Goal: Entertainment & Leisure: Consume media (video, audio)

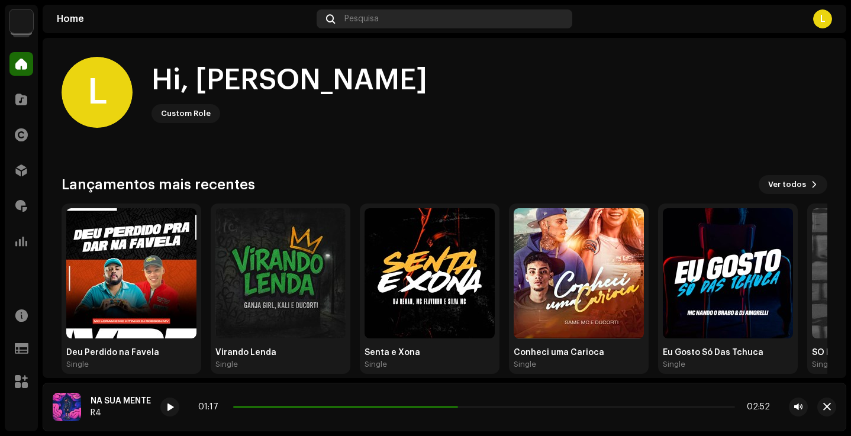
click at [359, 15] on span "Pesquisa" at bounding box center [361, 18] width 34 height 9
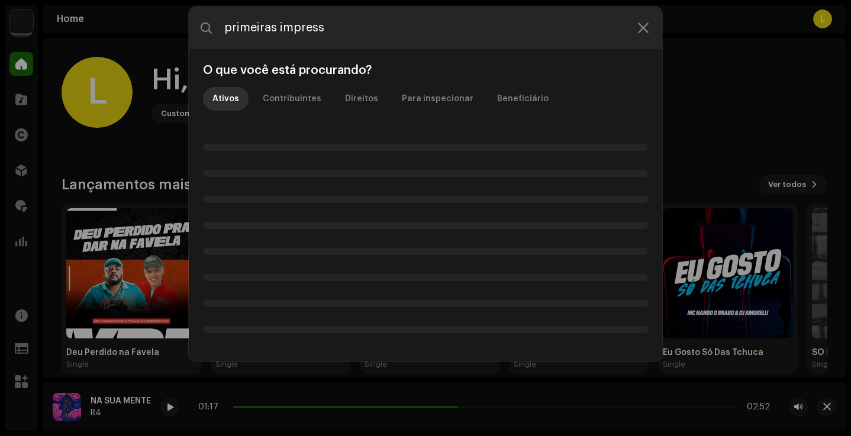
type input "primeiras impress"
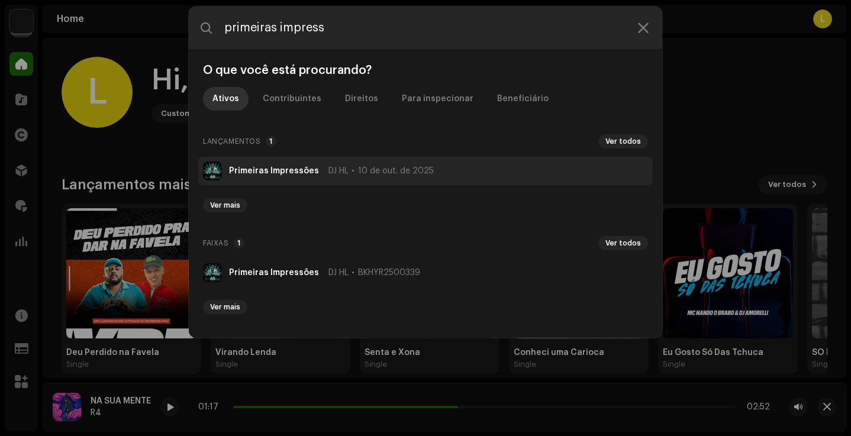
click at [295, 174] on strong "Primeiras Impressões" at bounding box center [274, 170] width 90 height 9
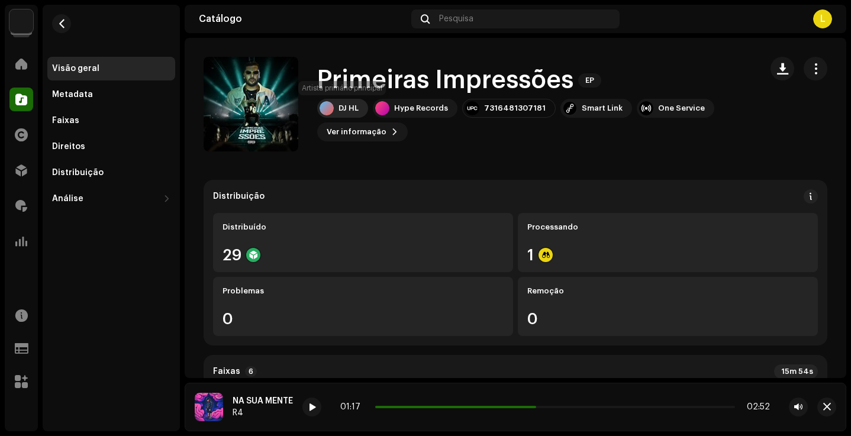
click at [345, 106] on div "DJ HL" at bounding box center [348, 108] width 20 height 9
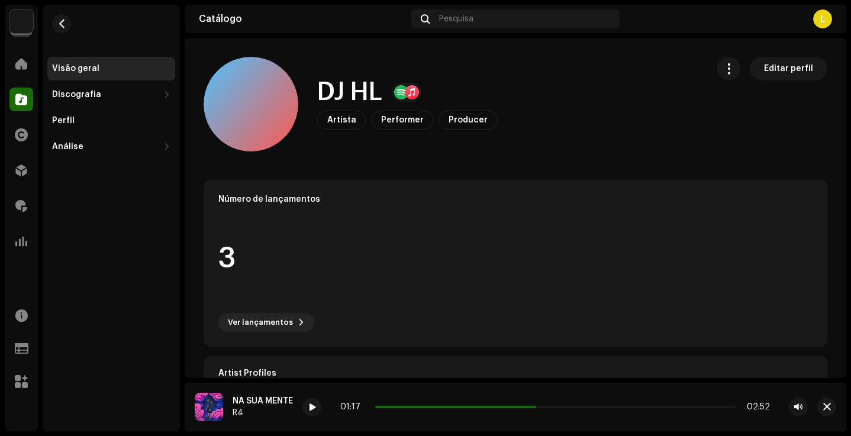
click at [67, 13] on re-m-nav-back at bounding box center [61, 31] width 28 height 52
click at [58, 8] on re-m-nav-back at bounding box center [61, 31] width 28 height 52
click at [60, 15] on button "button" at bounding box center [61, 23] width 19 height 19
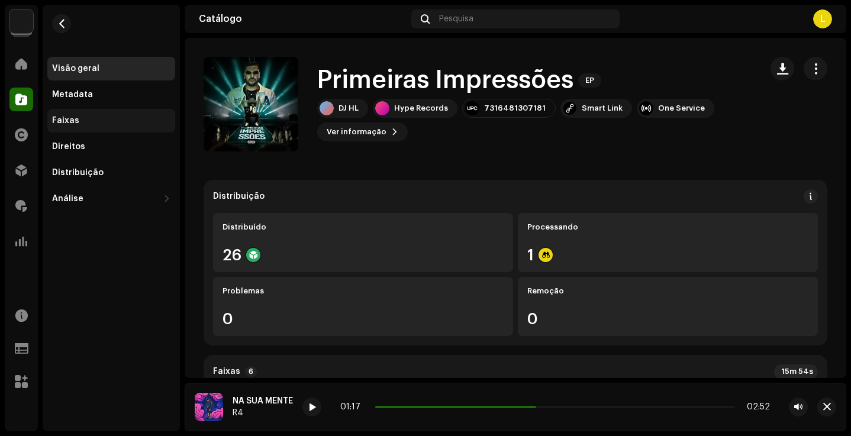
click at [85, 115] on div "Faixas" at bounding box center [111, 121] width 128 height 24
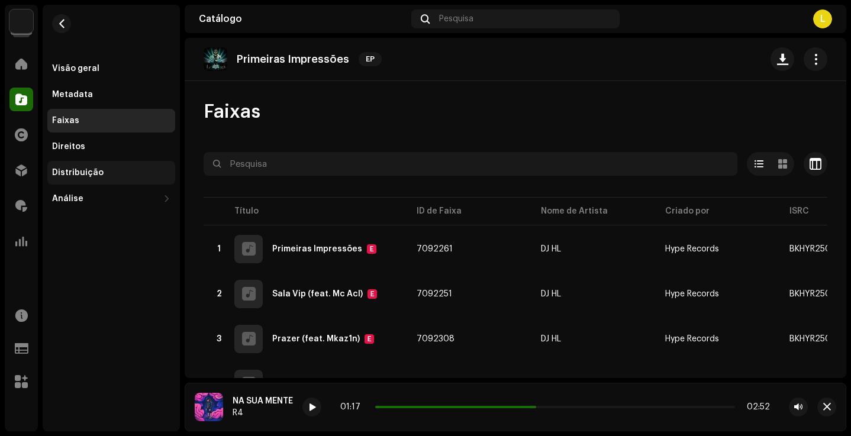
click at [98, 175] on div "Distribuição" at bounding box center [77, 172] width 51 height 9
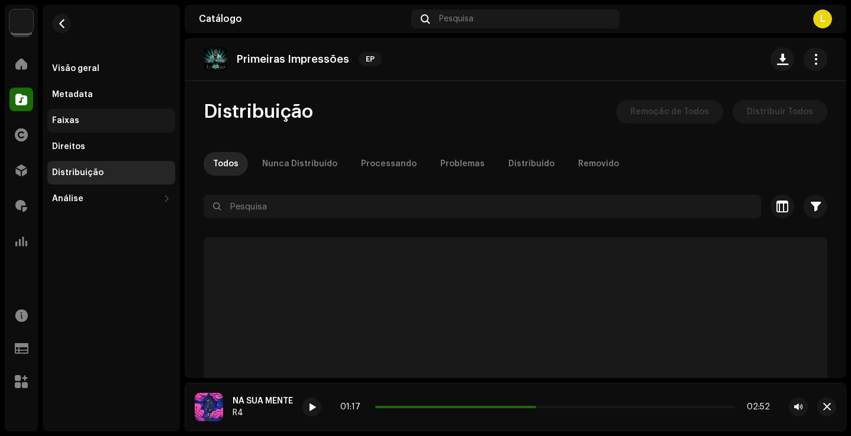
click at [96, 125] on div "Faixas" at bounding box center [111, 121] width 128 height 24
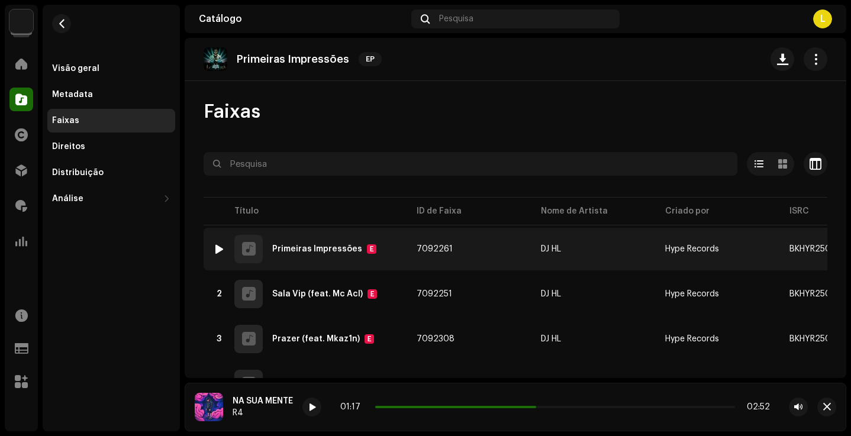
click at [210, 248] on td "1 Primeiras Impressões E" at bounding box center [304, 249] width 203 height 43
click at [300, 241] on div "1 Primeiras Impressões E" at bounding box center [305, 249] width 185 height 28
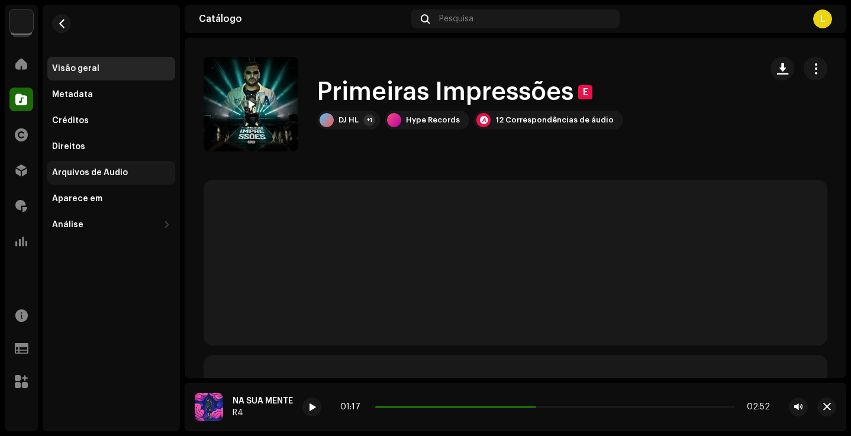
click at [108, 172] on div "Arquivos de Áudio" at bounding box center [90, 172] width 76 height 9
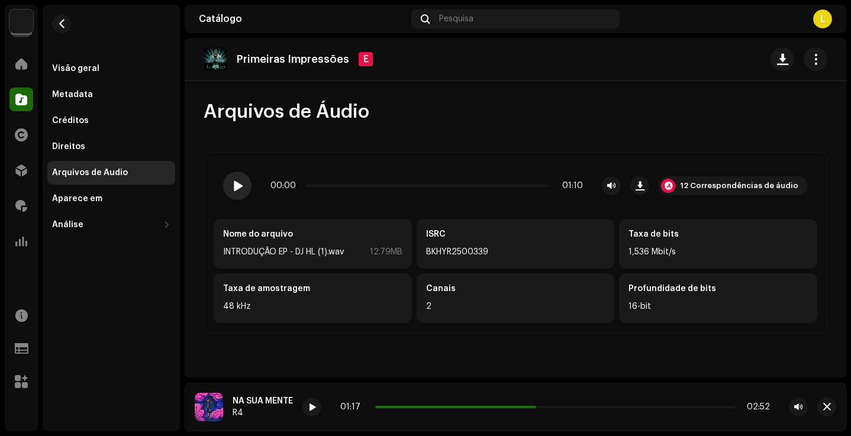
click at [235, 185] on span at bounding box center [237, 185] width 10 height 9
click at [118, 70] on div "Visão geral" at bounding box center [111, 68] width 118 height 9
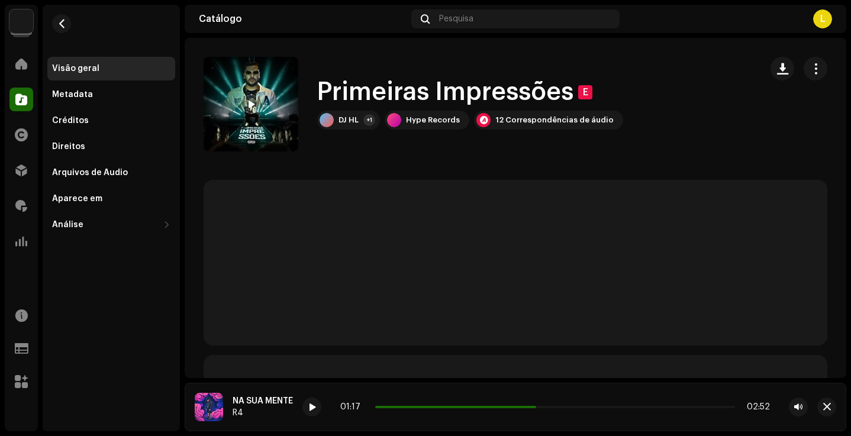
click at [254, 107] on span at bounding box center [250, 104] width 7 height 9
click at [254, 113] on div at bounding box center [250, 104] width 19 height 19
click at [338, 410] on span at bounding box center [341, 407] width 7 height 9
click at [824, 399] on button "button" at bounding box center [826, 406] width 19 height 19
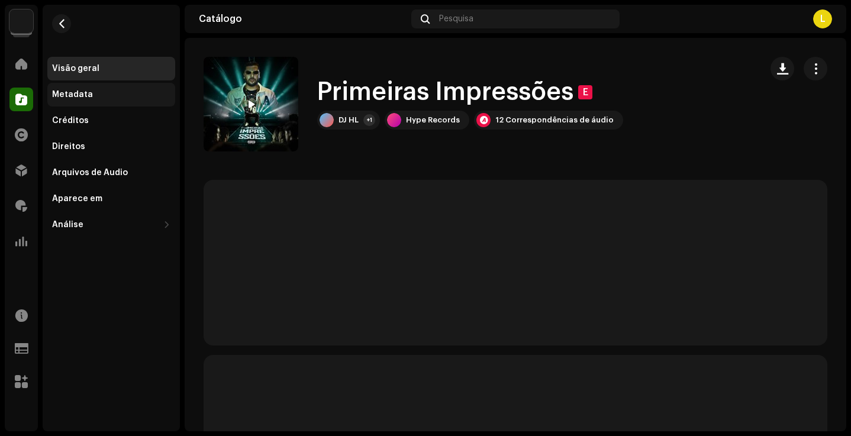
click at [76, 105] on div "Metadata" at bounding box center [111, 95] width 128 height 24
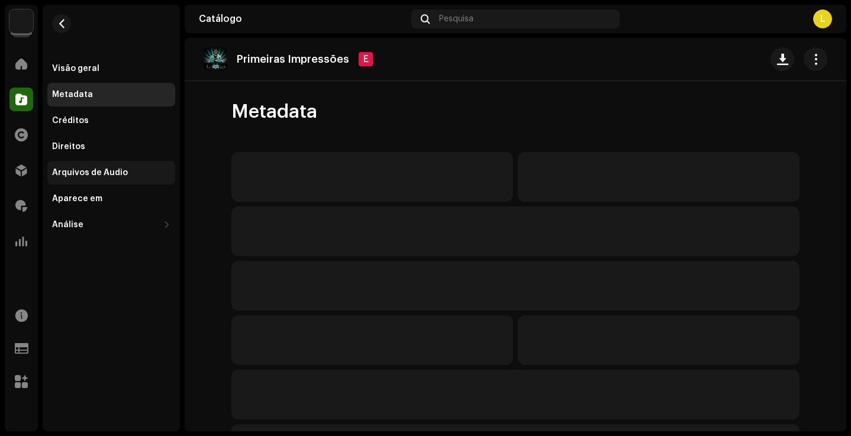
click at [114, 169] on div "Arquivos de Áudio" at bounding box center [90, 172] width 76 height 9
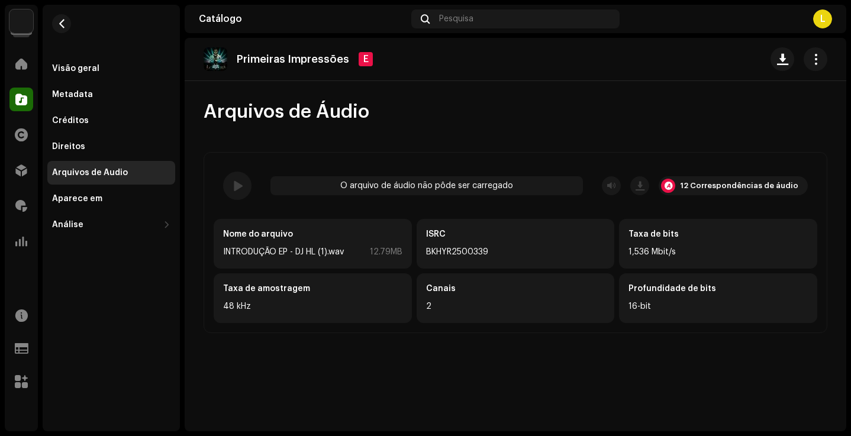
click at [238, 193] on re-a-play-button at bounding box center [237, 186] width 28 height 28
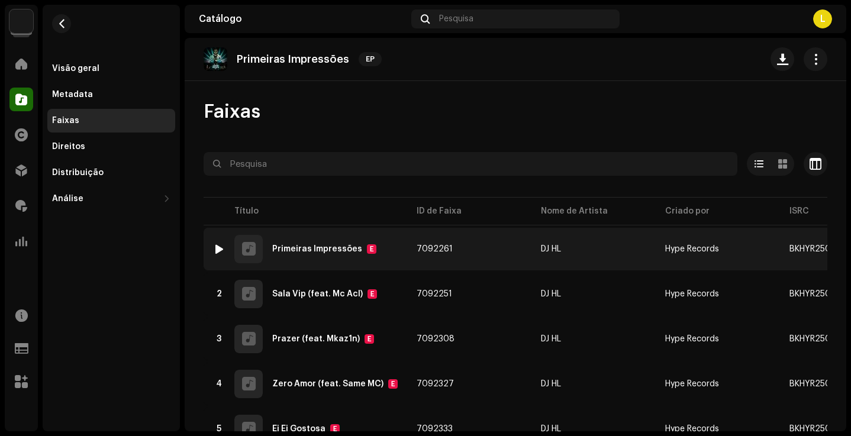
click at [216, 251] on div at bounding box center [219, 248] width 9 height 9
click at [213, 253] on img at bounding box center [218, 248] width 15 height 15
click at [224, 250] on img at bounding box center [218, 248] width 15 height 15
click at [221, 245] on div at bounding box center [219, 248] width 9 height 9
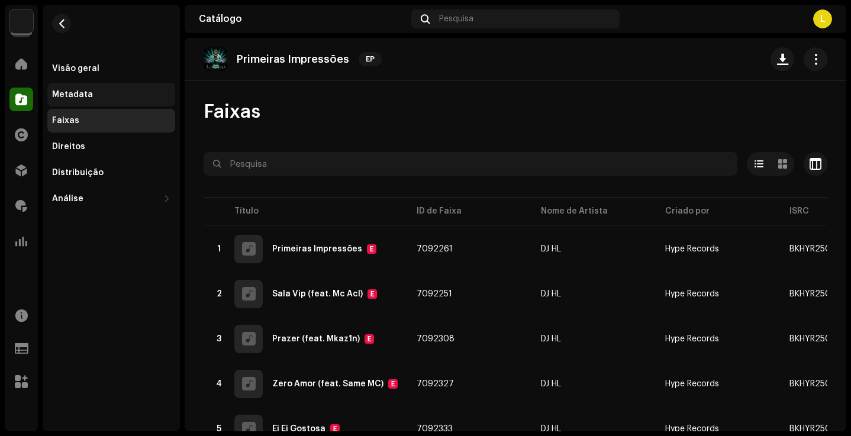
click at [130, 93] on div "Metadata" at bounding box center [111, 94] width 118 height 9
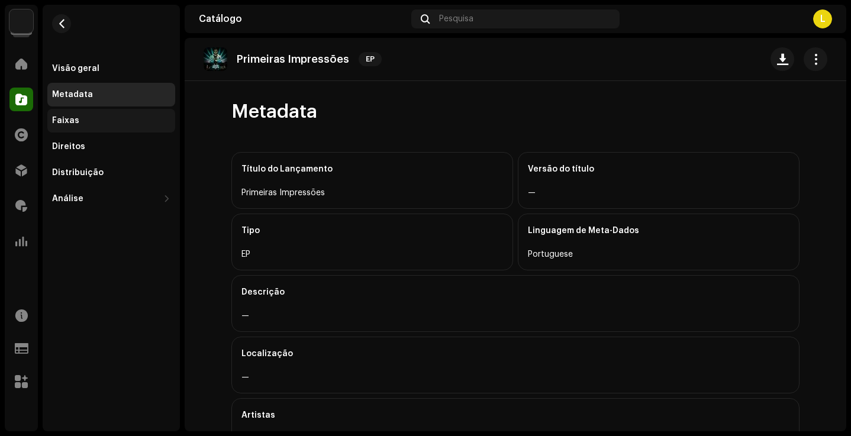
click at [103, 121] on div "Faixas" at bounding box center [111, 120] width 118 height 9
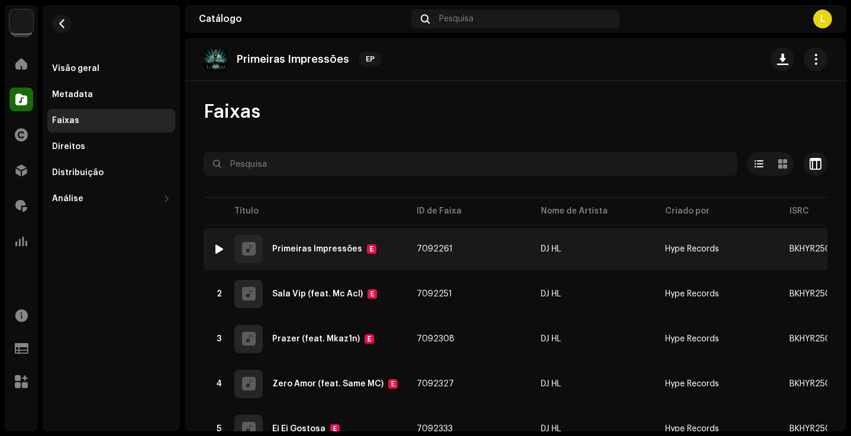
click at [220, 254] on img at bounding box center [218, 248] width 15 height 15
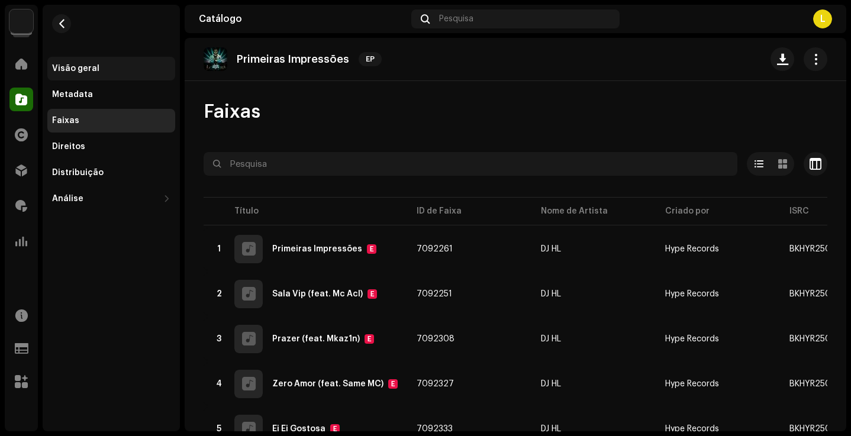
click at [117, 68] on div "Visão geral" at bounding box center [111, 68] width 118 height 9
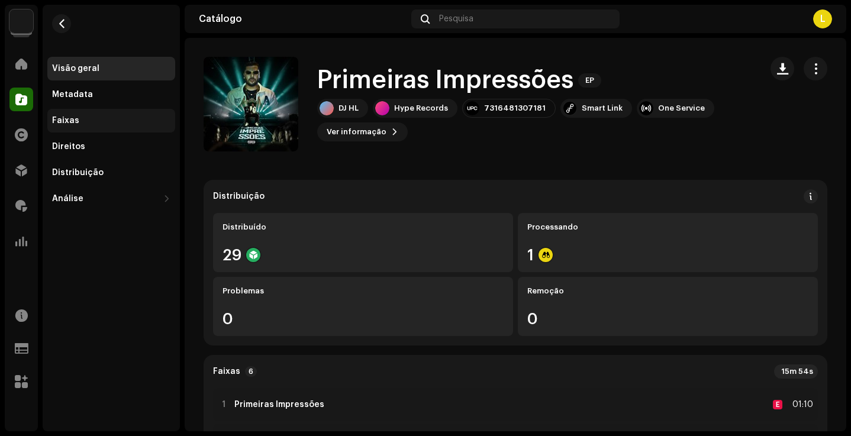
click at [64, 121] on div "Faixas" at bounding box center [65, 120] width 27 height 9
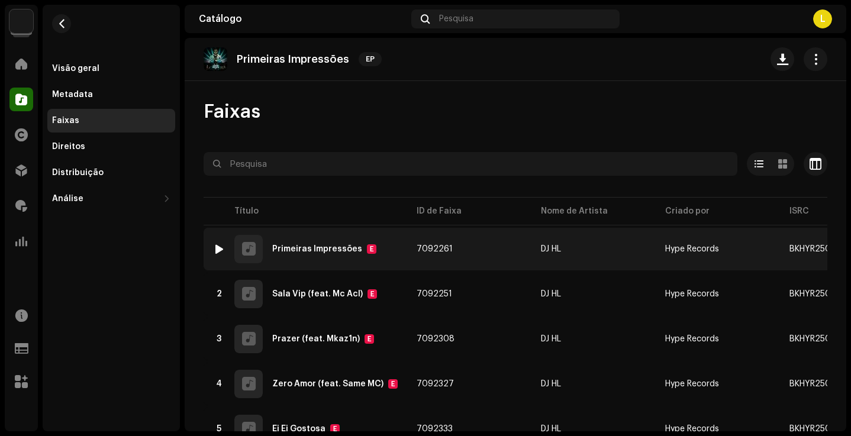
click at [222, 248] on div at bounding box center [219, 248] width 9 height 9
click at [218, 249] on div at bounding box center [219, 248] width 9 height 9
click at [218, 250] on div at bounding box center [219, 248] width 9 height 9
click at [224, 249] on img at bounding box center [218, 248] width 15 height 15
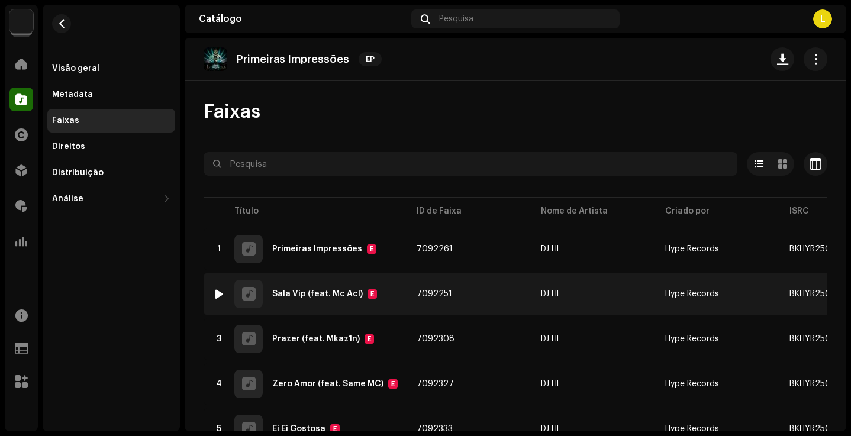
click at [217, 304] on div "2 Sala Vip (feat. Mc Acl) E" at bounding box center [305, 294] width 185 height 28
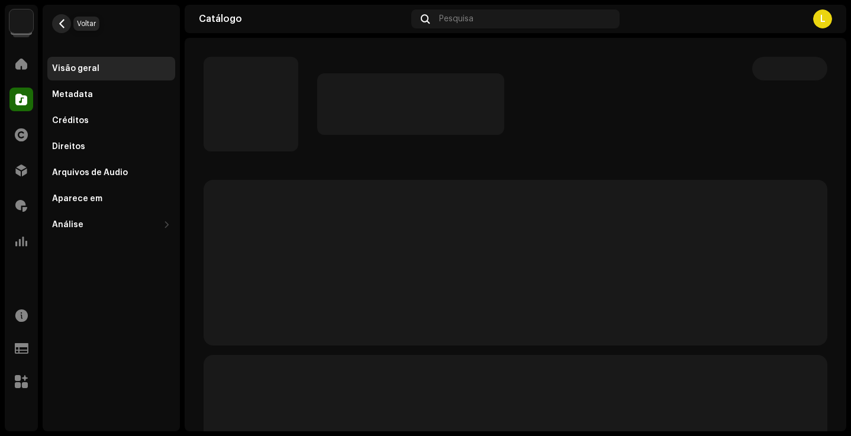
click at [62, 21] on span "button" at bounding box center [61, 23] width 9 height 9
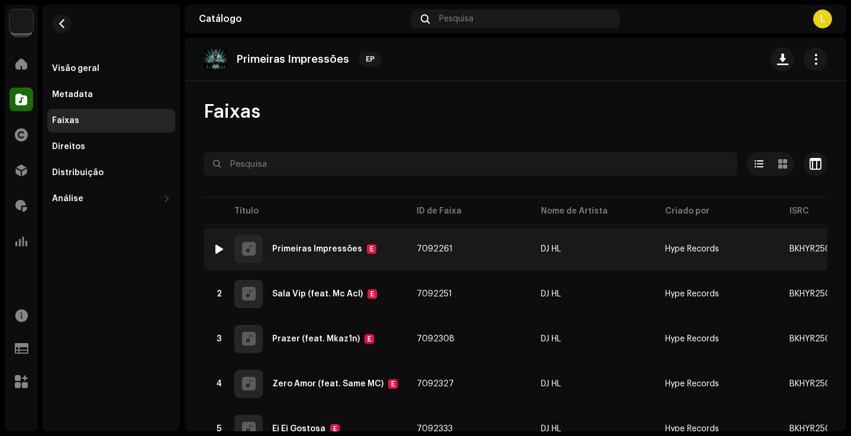
click at [216, 246] on div at bounding box center [219, 248] width 9 height 9
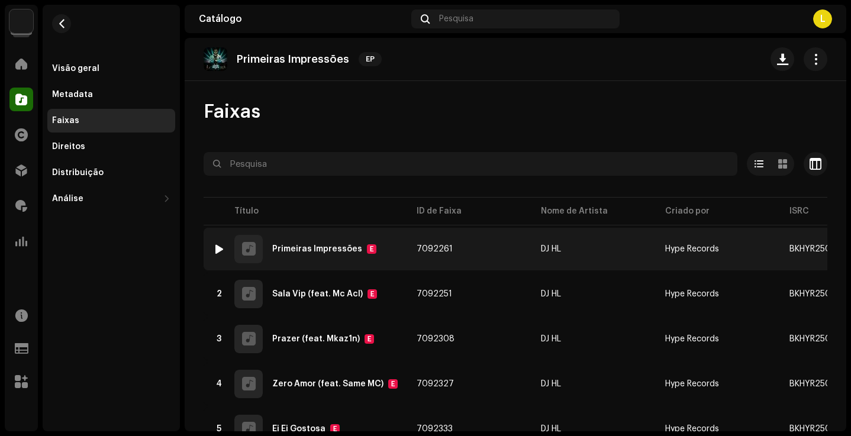
click at [292, 247] on div "Primeiras Impressões" at bounding box center [317, 249] width 90 height 8
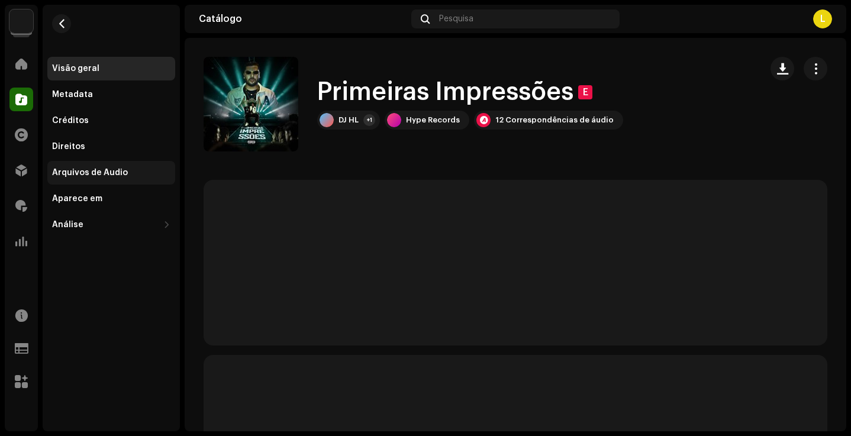
click at [106, 172] on div "Arquivos de Áudio" at bounding box center [90, 172] width 76 height 9
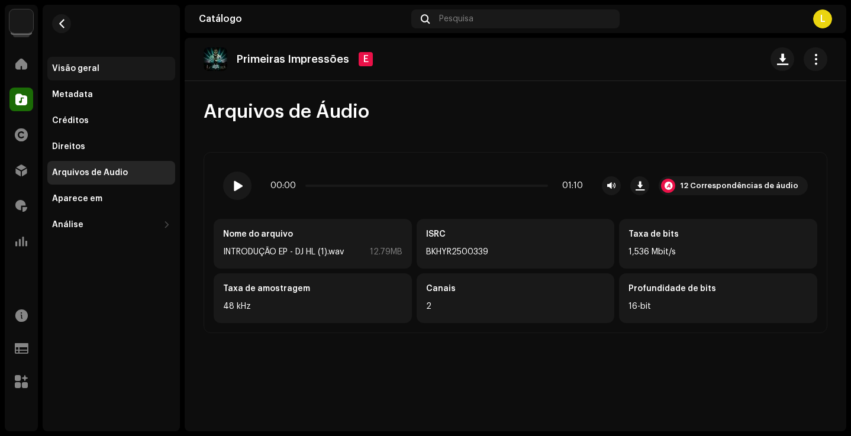
click at [101, 71] on div "Visão geral" at bounding box center [111, 68] width 118 height 9
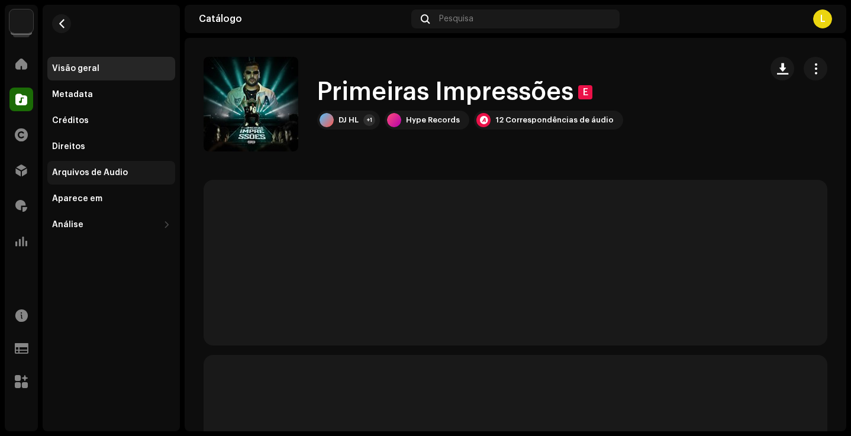
click at [88, 175] on div "Arquivos de Áudio" at bounding box center [90, 172] width 76 height 9
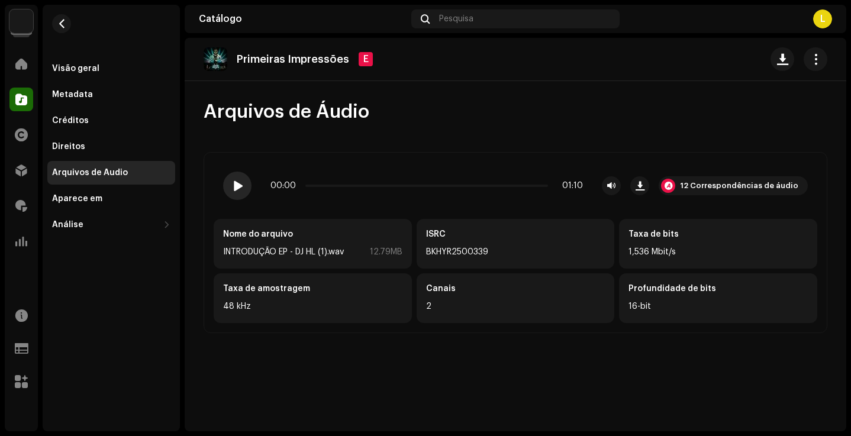
click at [241, 185] on span at bounding box center [237, 185] width 10 height 9
click at [484, 184] on div "00:42 01:10" at bounding box center [426, 185] width 312 height 9
click at [492, 185] on p-slider at bounding box center [426, 186] width 243 height 2
click at [245, 190] on div at bounding box center [237, 186] width 28 height 28
click at [25, 97] on span at bounding box center [21, 99] width 12 height 9
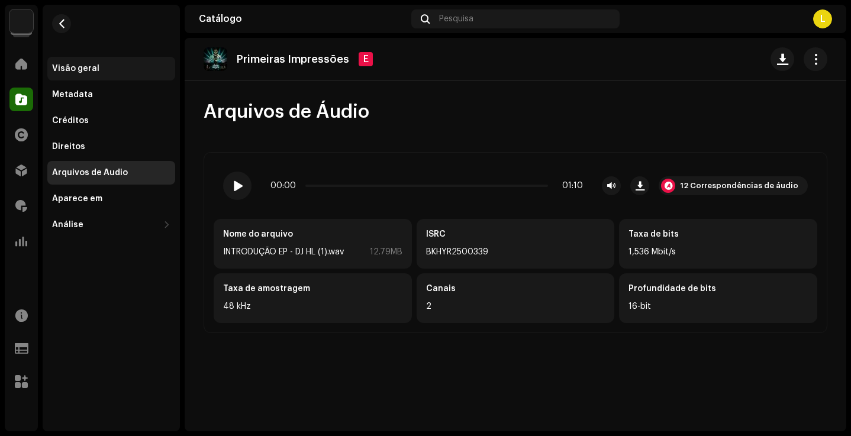
click at [106, 66] on div "Visão geral" at bounding box center [111, 68] width 118 height 9
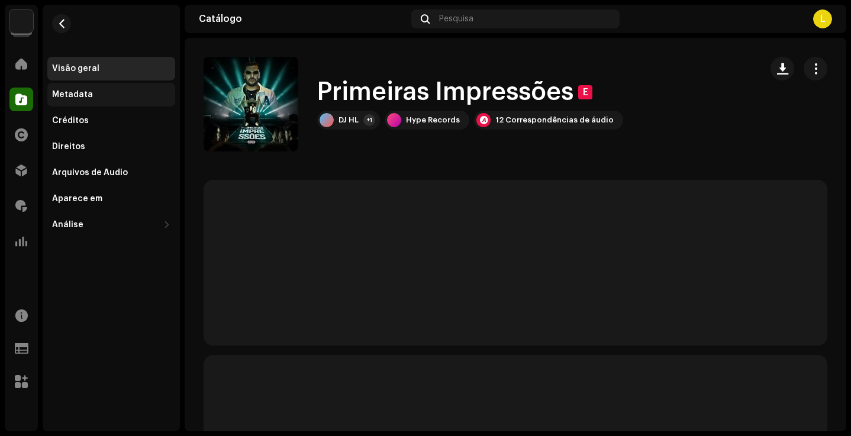
click at [88, 95] on div "Metadata" at bounding box center [72, 94] width 41 height 9
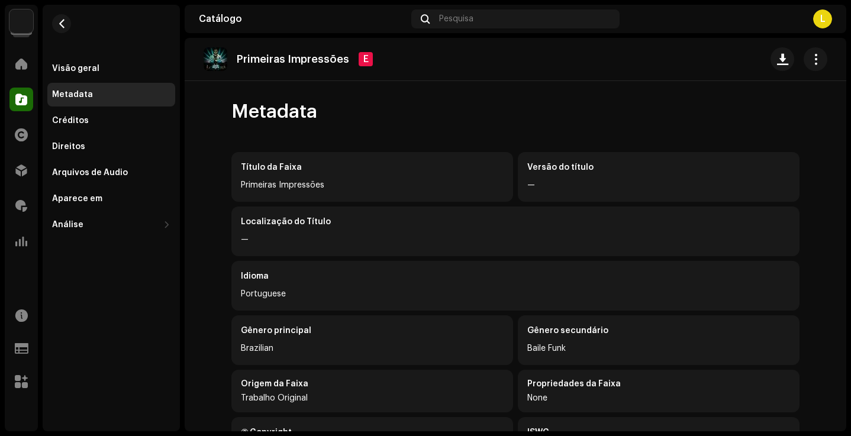
click at [89, 82] on div "Visão geral Metadata Créditos Direitos Arquivos de Áudio Aparece em Análise Con…" at bounding box center [111, 147] width 128 height 180
click at [89, 77] on div "Visão geral" at bounding box center [111, 69] width 128 height 24
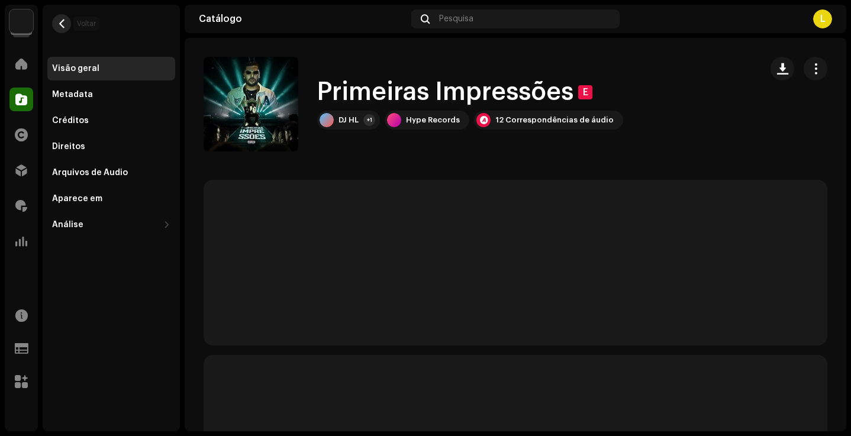
click at [64, 24] on span "button" at bounding box center [61, 23] width 9 height 9
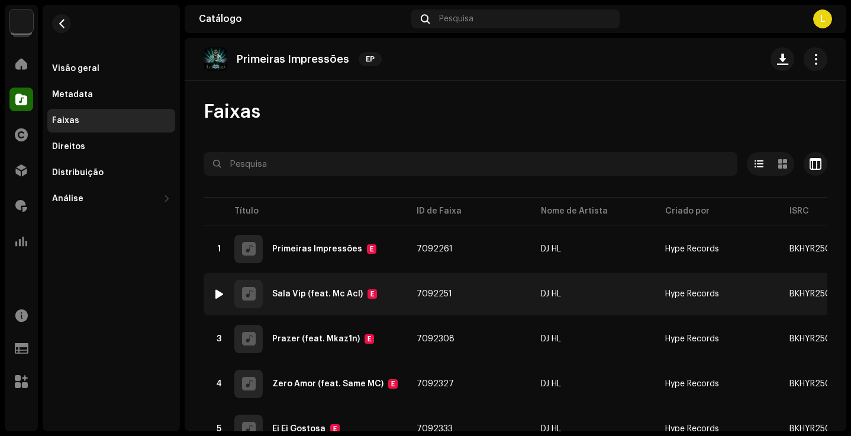
click at [219, 292] on div at bounding box center [219, 293] width 9 height 9
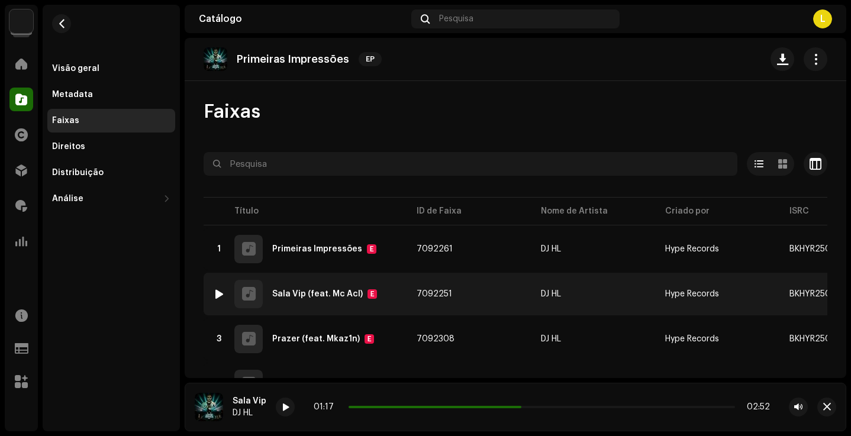
click at [320, 294] on div "Sala Vip (feat. Mc Acl)" at bounding box center [317, 294] width 90 height 8
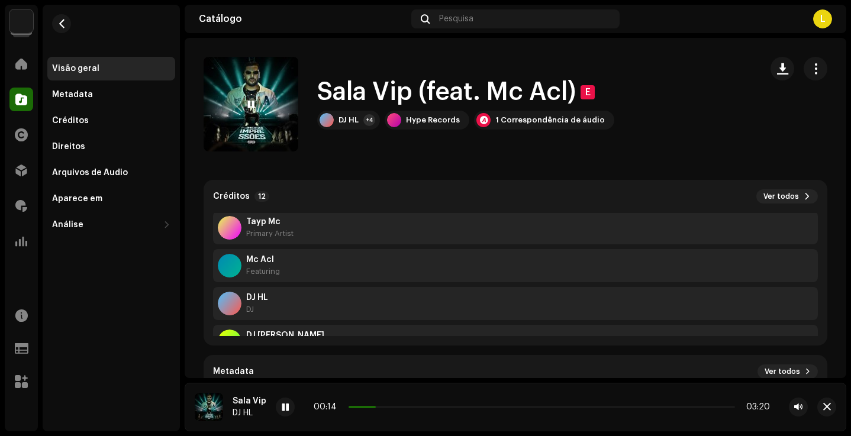
scroll to position [114, 0]
click at [289, 410] on div at bounding box center [285, 406] width 19 height 19
click at [363, 405] on div "00:16 03:20" at bounding box center [541, 406] width 456 height 9
click at [363, 410] on div "00:16 03:20" at bounding box center [541, 406] width 456 height 9
drag, startPoint x: 376, startPoint y: 408, endPoint x: 296, endPoint y: 402, distance: 80.6
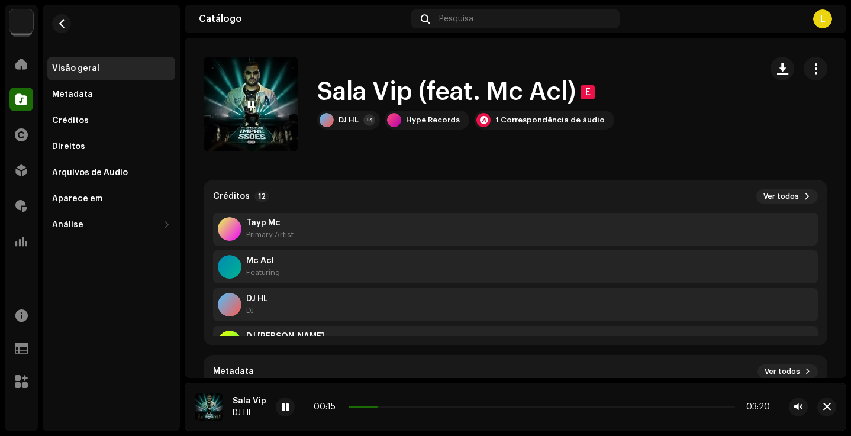
click at [300, 405] on div "00:15 03:20" at bounding box center [542, 406] width 532 height 19
click at [289, 407] on div at bounding box center [285, 406] width 19 height 19
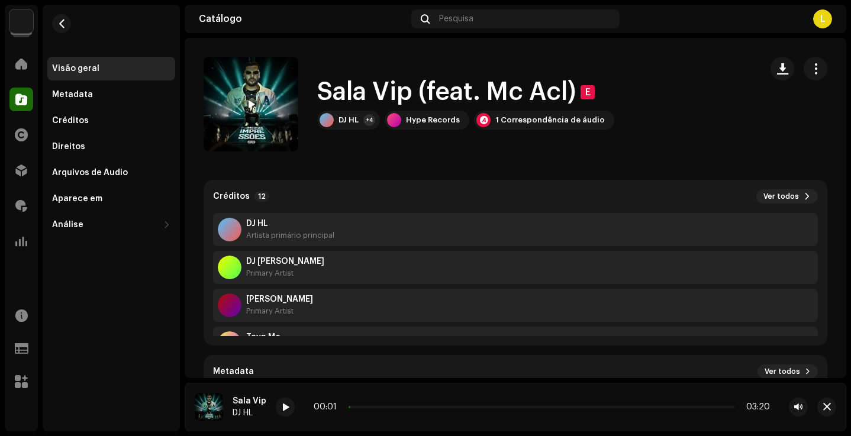
scroll to position [0, 0]
click at [247, 105] on span at bounding box center [250, 104] width 7 height 9
click at [283, 408] on span at bounding box center [285, 407] width 7 height 9
click at [289, 406] on div at bounding box center [285, 406] width 19 height 19
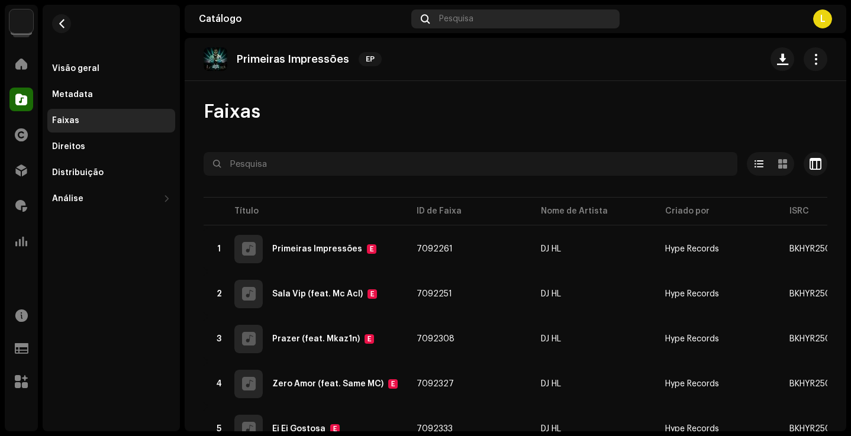
click at [445, 18] on span "Pesquisa" at bounding box center [456, 18] width 34 height 9
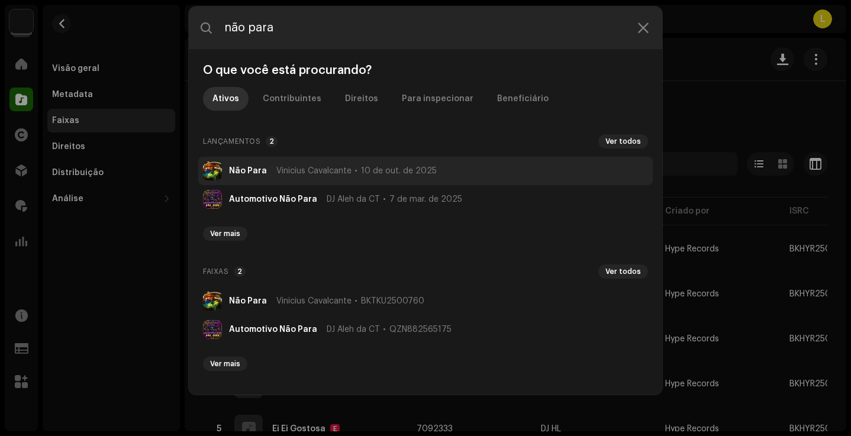
type input "não para"
click at [302, 178] on li "Não Para Vinicius Cavalcante 10 de out. de 2025" at bounding box center [425, 171] width 454 height 28
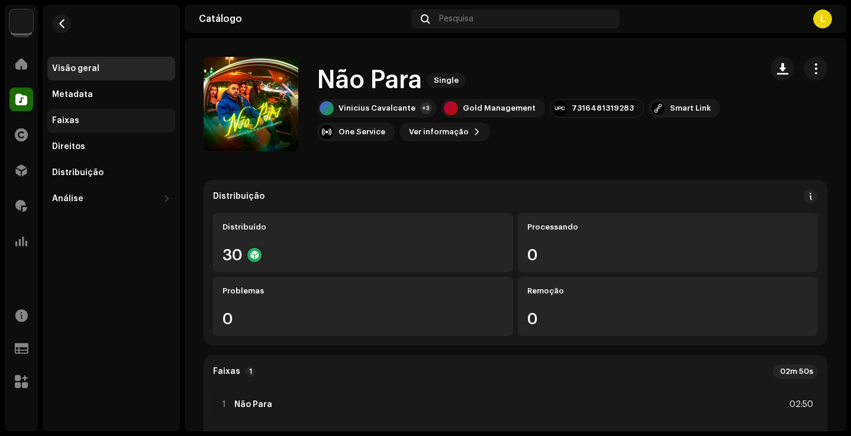
click at [75, 118] on div "Faixas" at bounding box center [65, 120] width 27 height 9
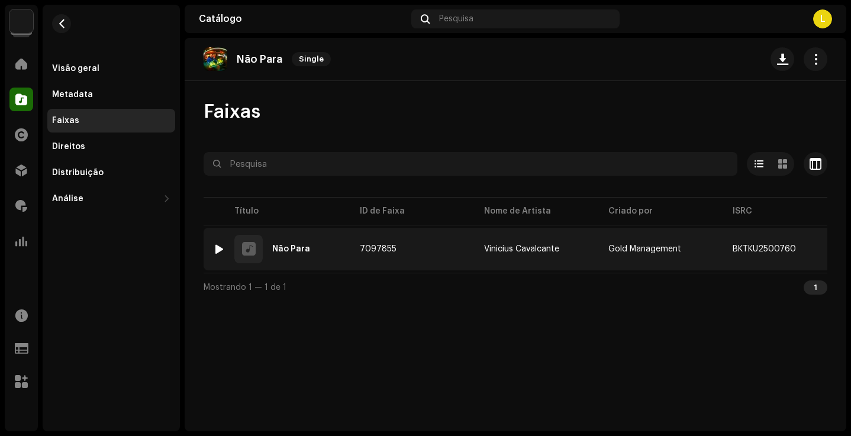
click at [221, 249] on div at bounding box center [219, 248] width 9 height 9
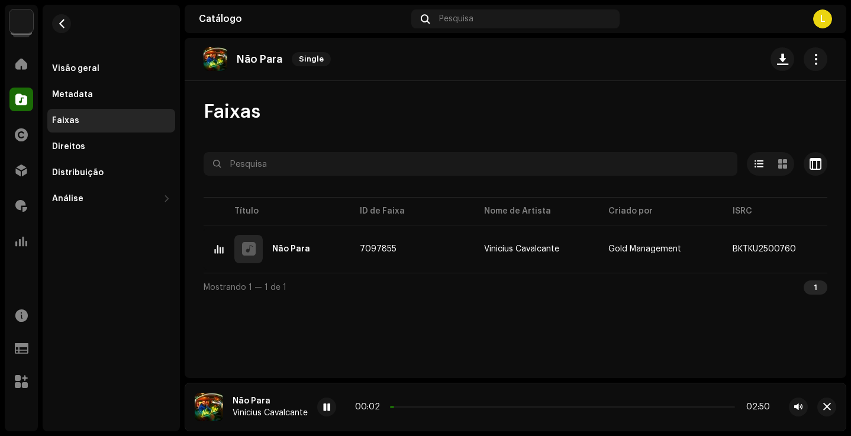
click at [425, 408] on div "00:02 02:50" at bounding box center [562, 406] width 415 height 9
click at [432, 406] on p-slider at bounding box center [562, 407] width 345 height 2
click at [422, 407] on span at bounding box center [432, 407] width 85 height 2
click at [327, 408] on span at bounding box center [326, 407] width 7 height 9
click at [72, 65] on div "Visão geral" at bounding box center [75, 68] width 47 height 9
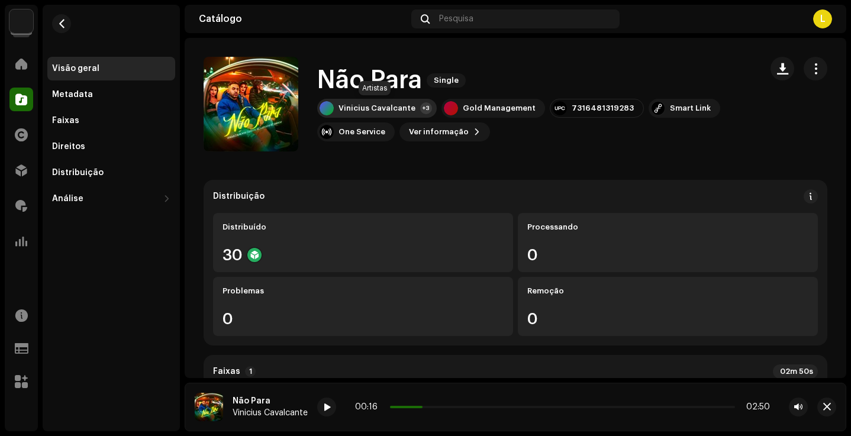
click at [391, 109] on div "Vinicius Cavalcante" at bounding box center [376, 108] width 77 height 9
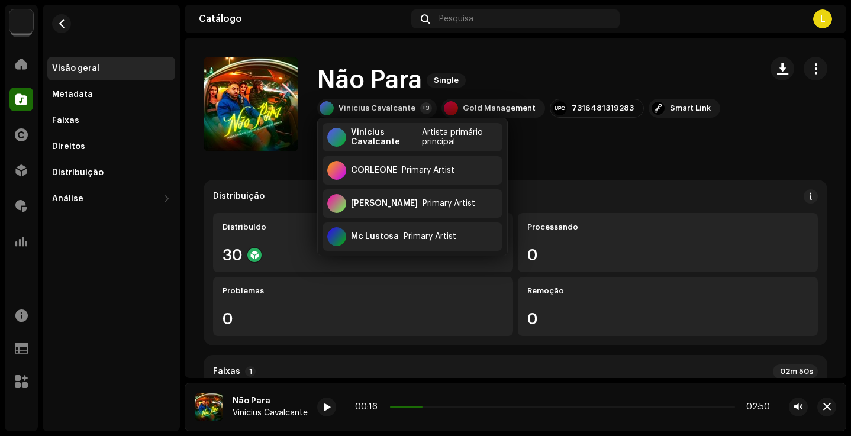
click at [584, 137] on div "Vinicius Cavalcante +3 Gold Management 7316481319283 Smart Link One Service Ver…" at bounding box center [534, 120] width 434 height 43
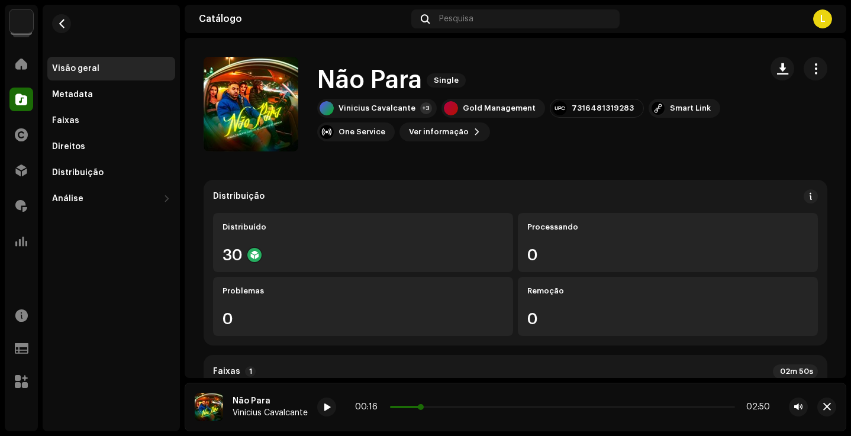
click at [407, 406] on span at bounding box center [406, 407] width 33 height 2
click at [325, 411] on span at bounding box center [326, 407] width 7 height 9
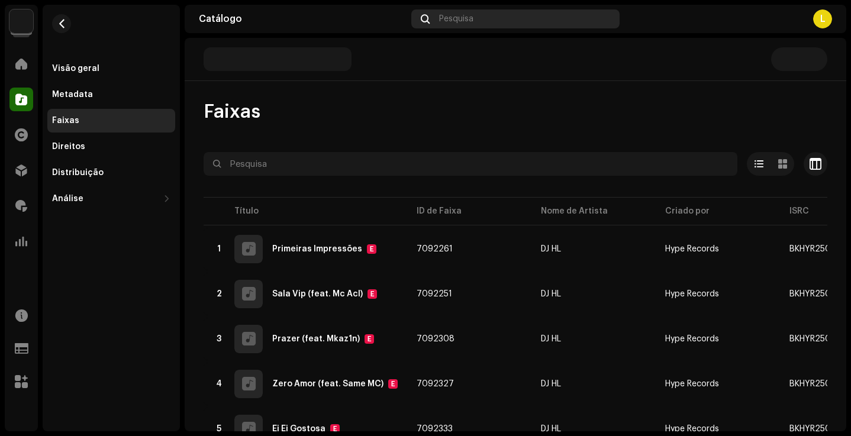
click at [454, 21] on span "Pesquisa" at bounding box center [456, 18] width 34 height 9
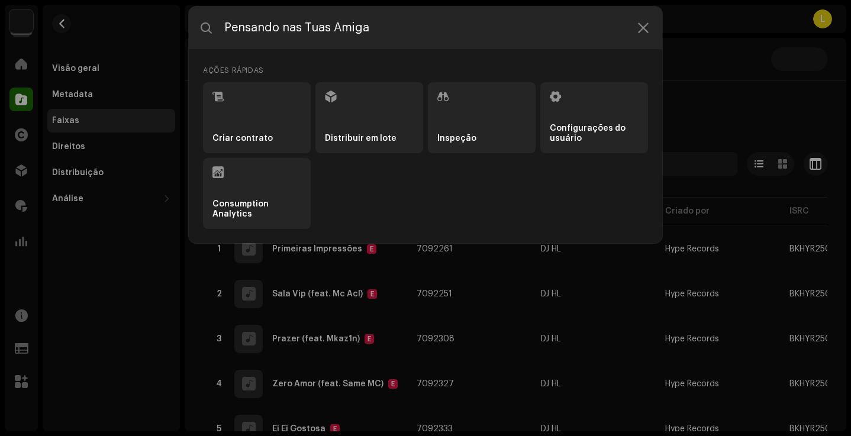
type input "Pensando nas Tuas Amiga"
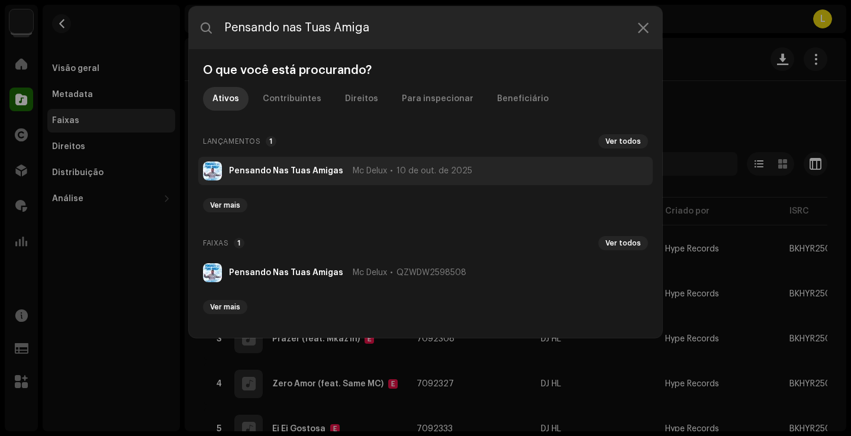
click at [284, 164] on li "Pensando Nas Tuas Amigas Mc Delux 10 de out. de 2025" at bounding box center [425, 171] width 454 height 28
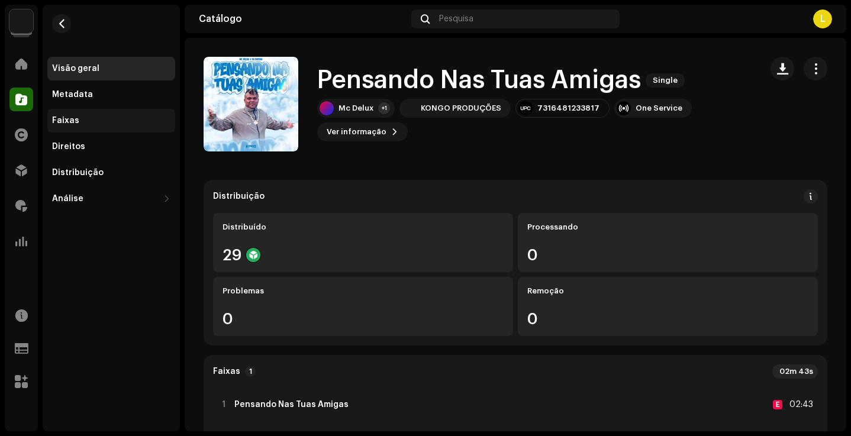
click at [100, 121] on div "Faixas" at bounding box center [111, 120] width 118 height 9
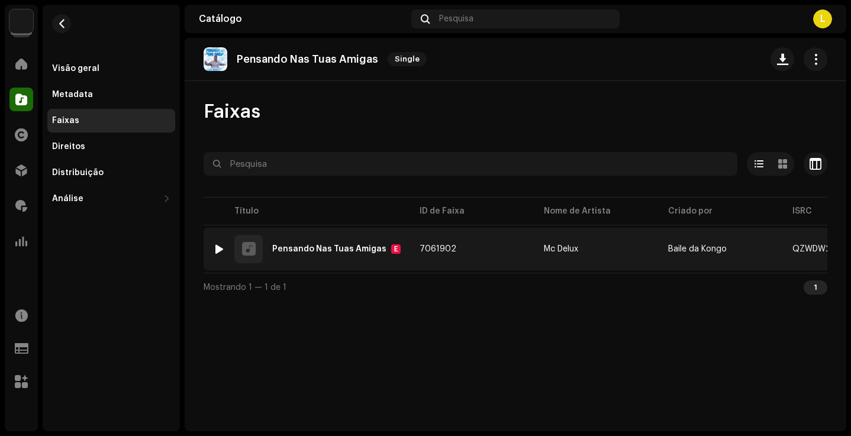
click at [224, 247] on img at bounding box center [218, 248] width 15 height 15
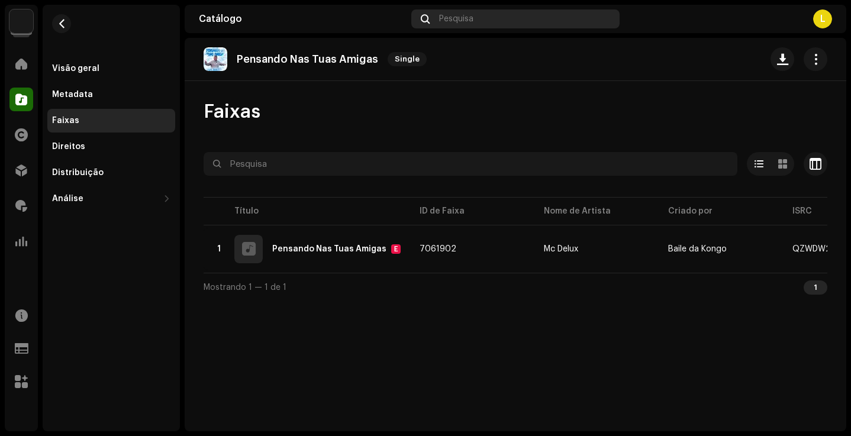
click at [460, 25] on div "Pesquisa" at bounding box center [515, 18] width 208 height 19
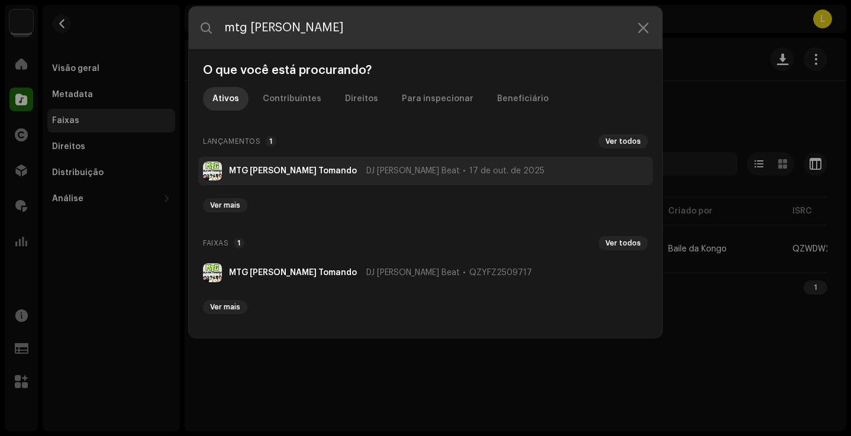
type input "mtg ela vai"
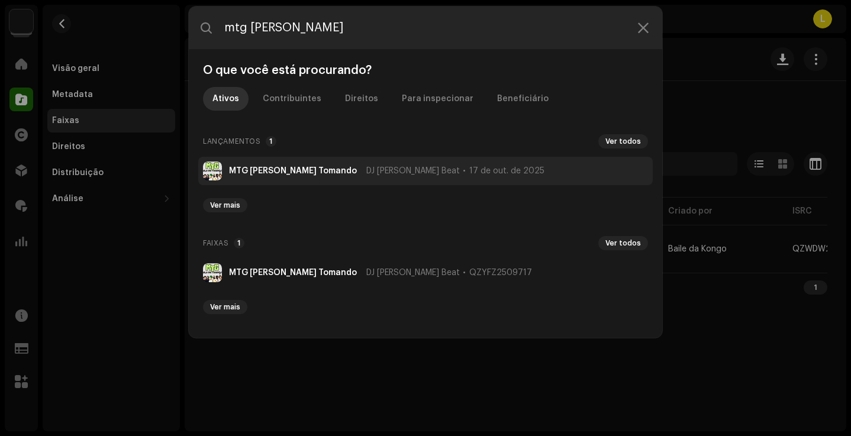
click at [265, 167] on strong "MTG Ela Vai Tomando" at bounding box center [293, 170] width 128 height 9
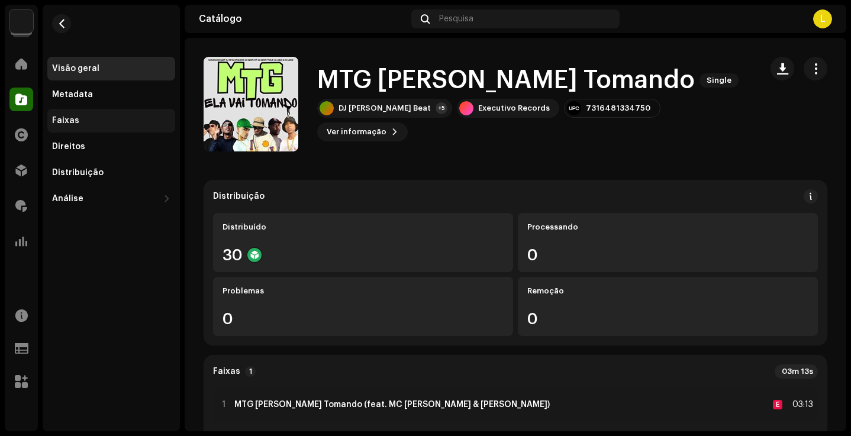
click at [111, 127] on div "Faixas" at bounding box center [111, 121] width 128 height 24
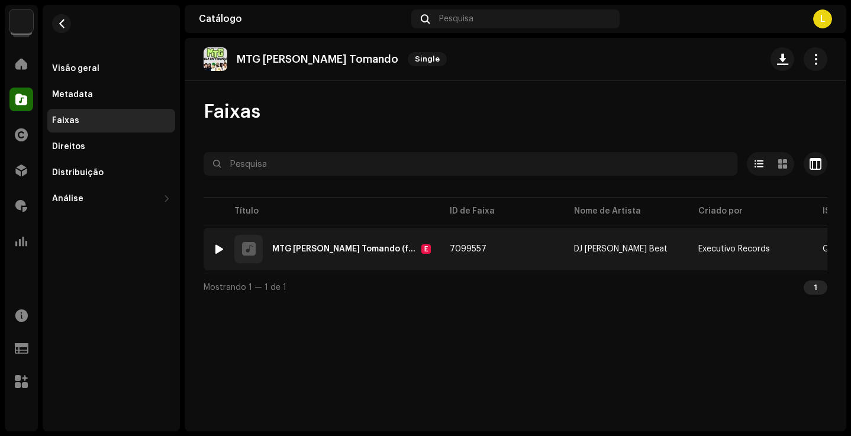
click at [212, 243] on img at bounding box center [218, 248] width 15 height 15
click at [218, 246] on div at bounding box center [219, 248] width 9 height 9
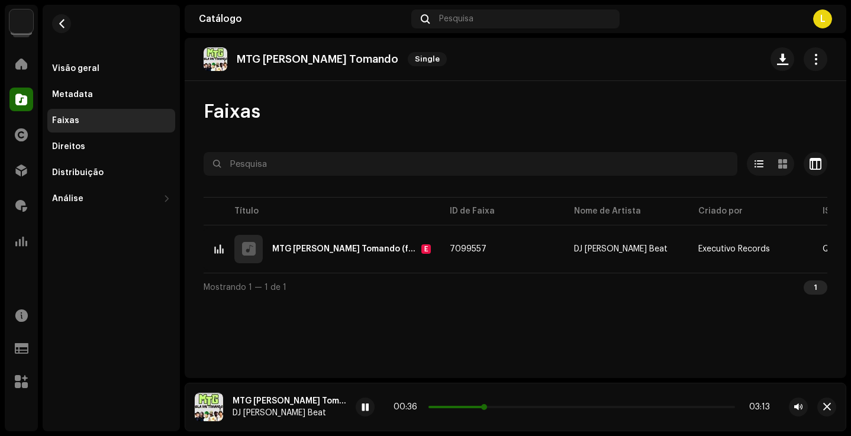
click at [477, 408] on p-slider at bounding box center [581, 407] width 306 height 2
click at [488, 407] on p-slider at bounding box center [581, 407] width 306 height 2
click at [501, 406] on p-slider at bounding box center [581, 407] width 306 height 2
click at [521, 405] on div "00:59 03:13" at bounding box center [581, 406] width 376 height 9
click at [525, 409] on div "01:00 03:13" at bounding box center [581, 406] width 376 height 9
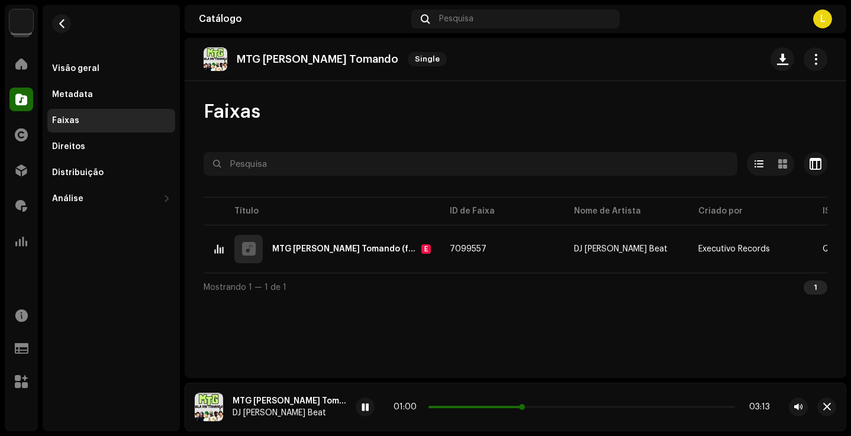
click at [532, 406] on p-slider at bounding box center [581, 407] width 306 height 2
click at [568, 405] on div "01:22 03:13" at bounding box center [581, 406] width 376 height 9
click at [570, 405] on div "01:23 03:13" at bounding box center [581, 406] width 376 height 9
click at [570, 406] on p-slider at bounding box center [581, 407] width 306 height 2
click at [590, 406] on p-slider at bounding box center [581, 407] width 306 height 2
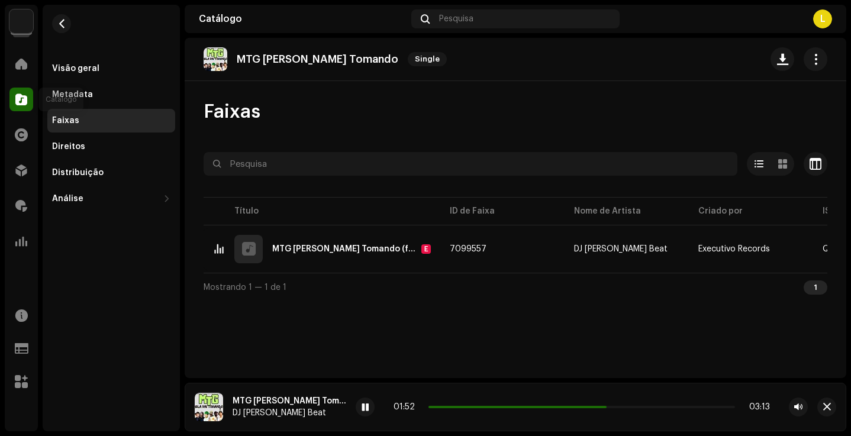
click at [22, 104] on span at bounding box center [21, 99] width 12 height 9
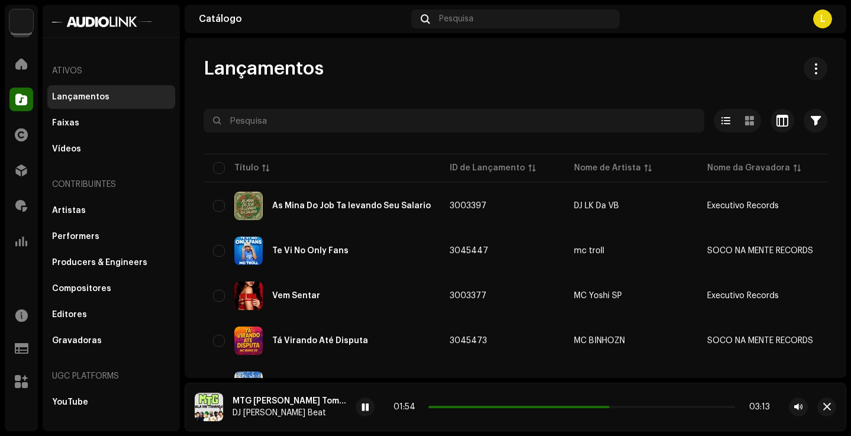
click at [810, 116] on span "button" at bounding box center [815, 120] width 10 height 9
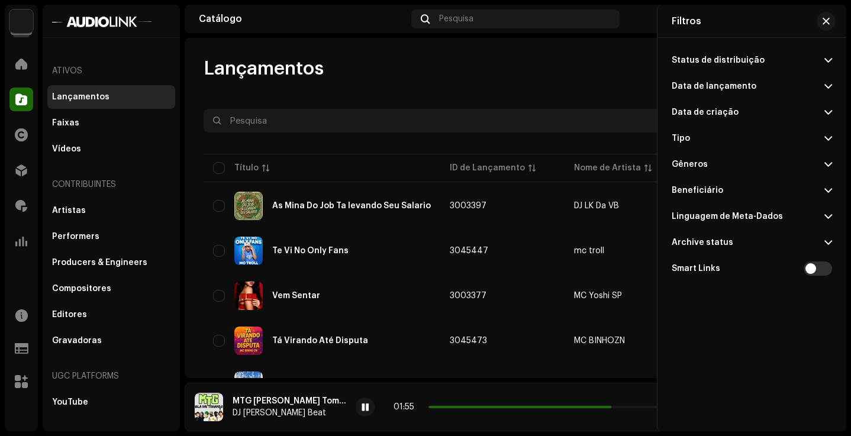
click at [701, 88] on div "Data de lançamento" at bounding box center [713, 86] width 85 height 9
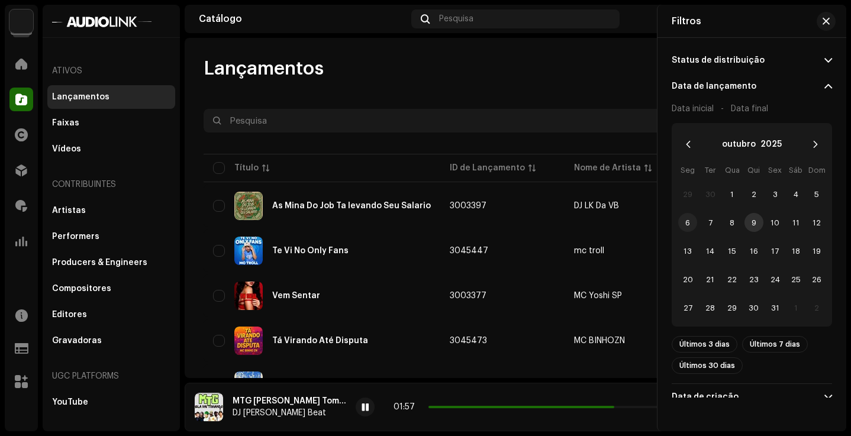
click at [691, 225] on span "6" at bounding box center [687, 222] width 19 height 19
click at [820, 225] on span "12" at bounding box center [816, 222] width 19 height 19
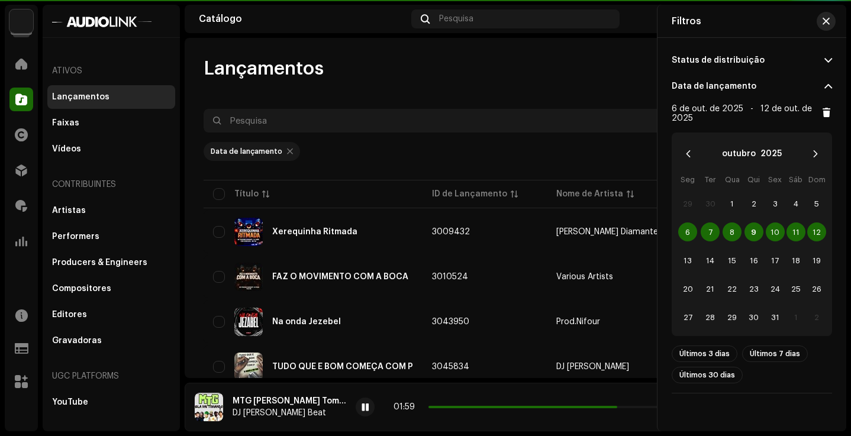
click at [825, 23] on span "button" at bounding box center [825, 21] width 7 height 9
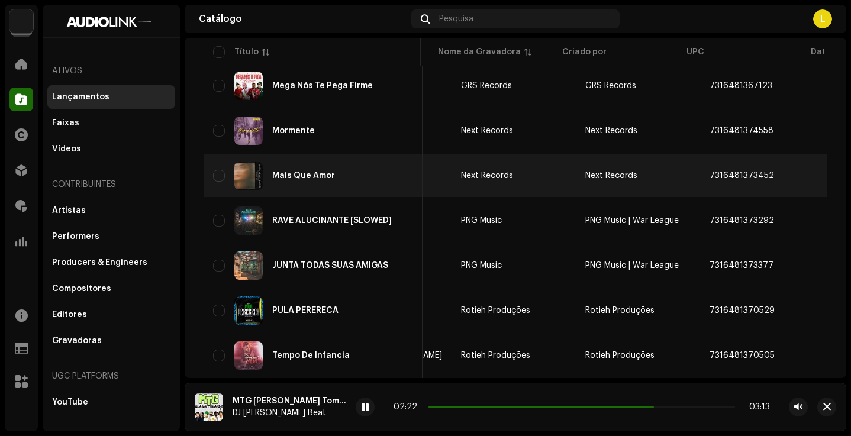
scroll to position [874, 0]
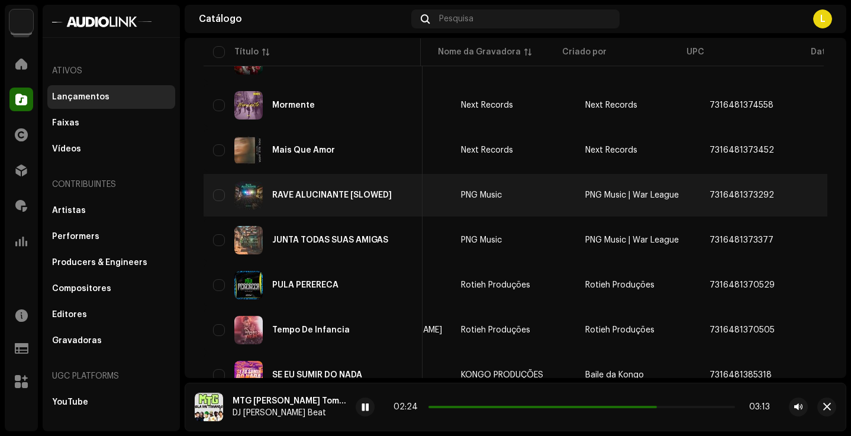
click at [374, 190] on div "RAVE ALUCINANTE [SLOWED]" at bounding box center [313, 195] width 200 height 28
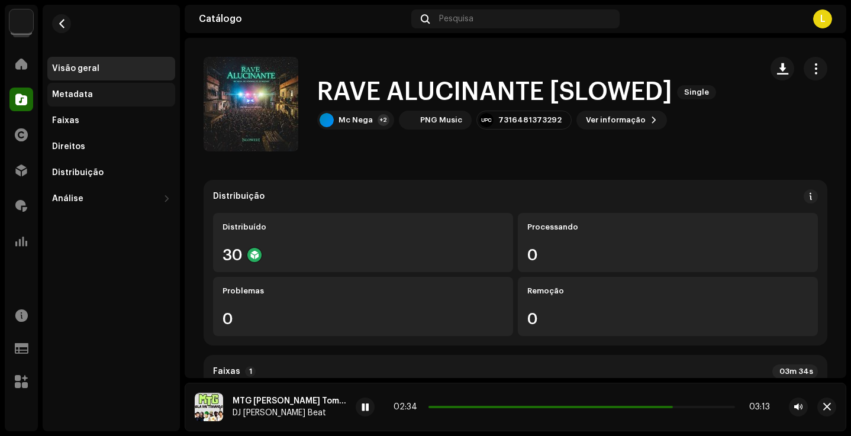
click at [92, 97] on div "Metadata" at bounding box center [111, 94] width 118 height 9
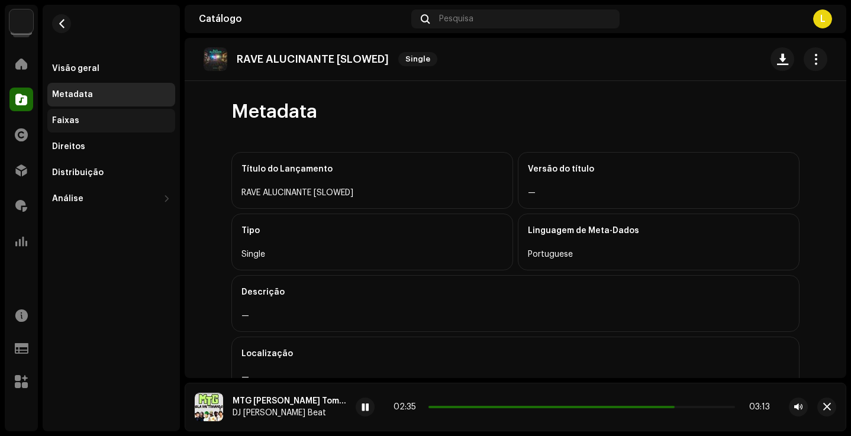
click at [94, 117] on div "Faixas" at bounding box center [111, 120] width 118 height 9
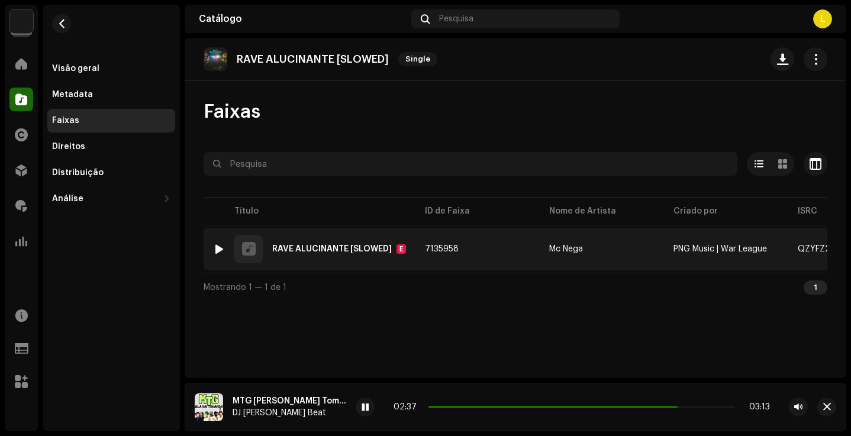
click at [214, 246] on img at bounding box center [218, 248] width 15 height 15
click at [222, 248] on div at bounding box center [219, 248] width 9 height 9
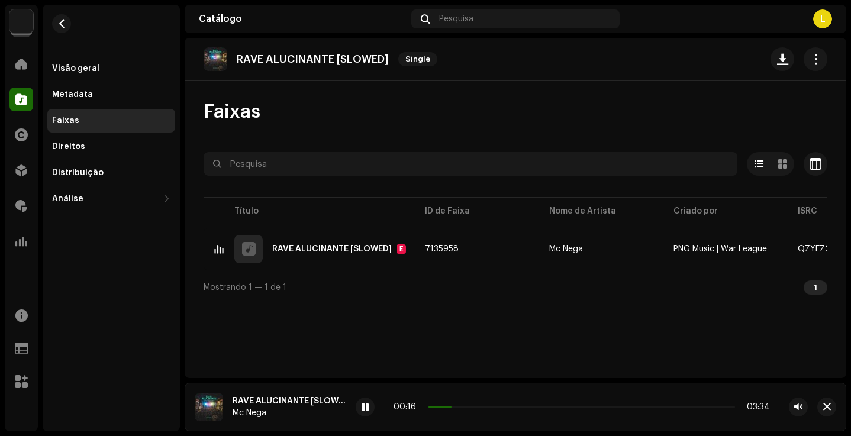
click at [483, 408] on div "00:16 03:34" at bounding box center [581, 406] width 376 height 9
click at [503, 407] on p-slider at bounding box center [581, 407] width 306 height 2
click at [64, 24] on span "button" at bounding box center [61, 23] width 9 height 9
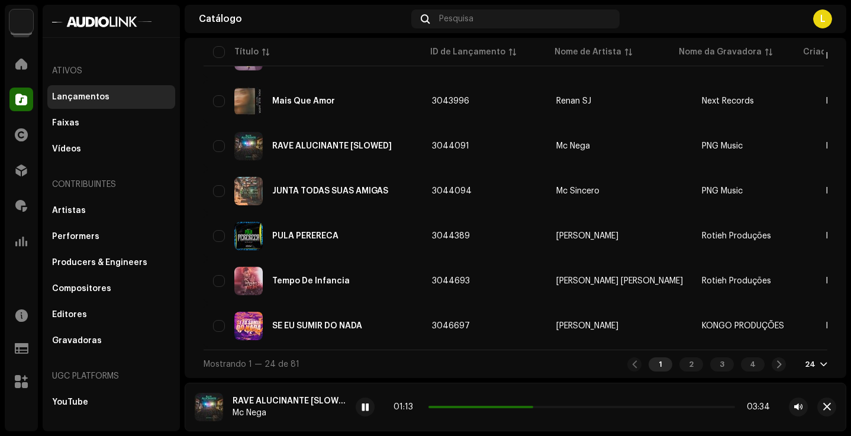
scroll to position [948, 0]
click at [690, 364] on div "2" at bounding box center [691, 364] width 24 height 14
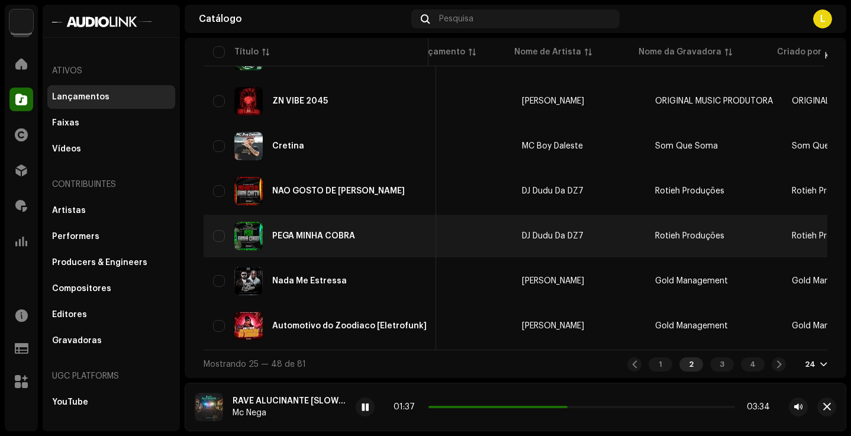
scroll to position [948, 0]
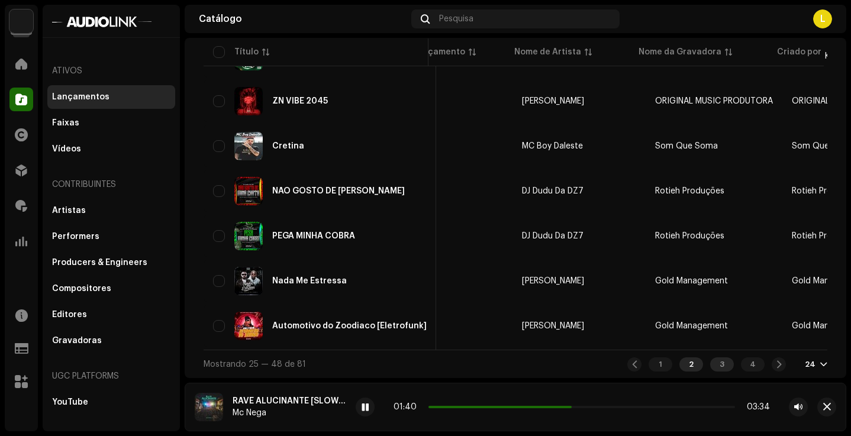
click at [713, 368] on div "3" at bounding box center [722, 364] width 24 height 14
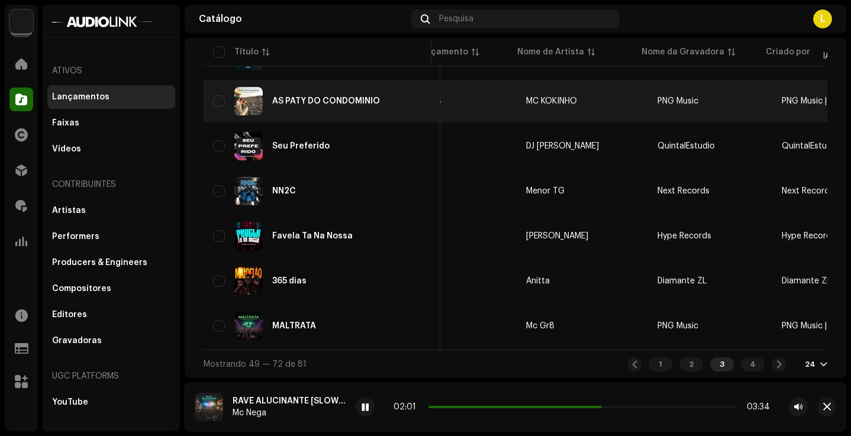
scroll to position [948, 0]
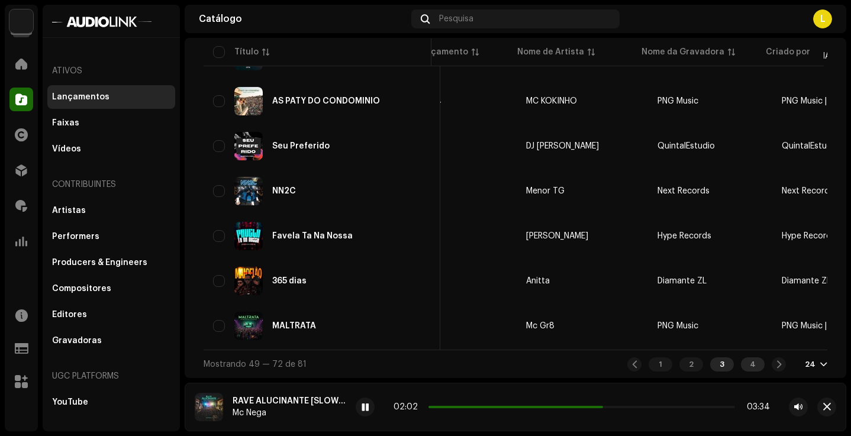
click at [749, 361] on div "4" at bounding box center [753, 364] width 24 height 14
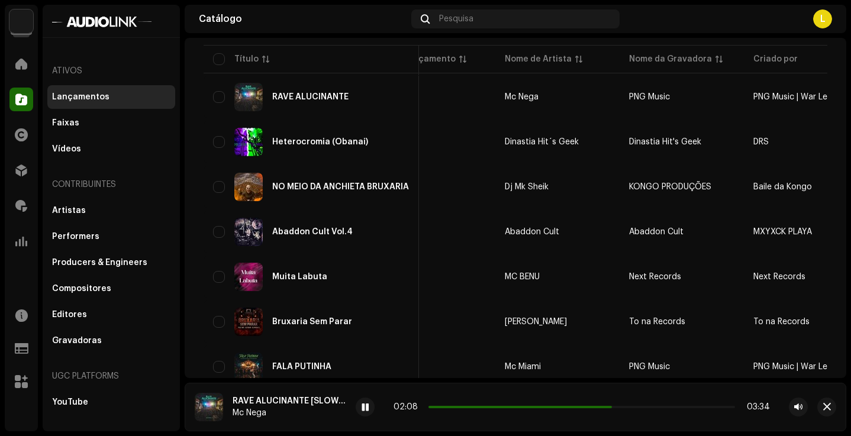
scroll to position [131, 0]
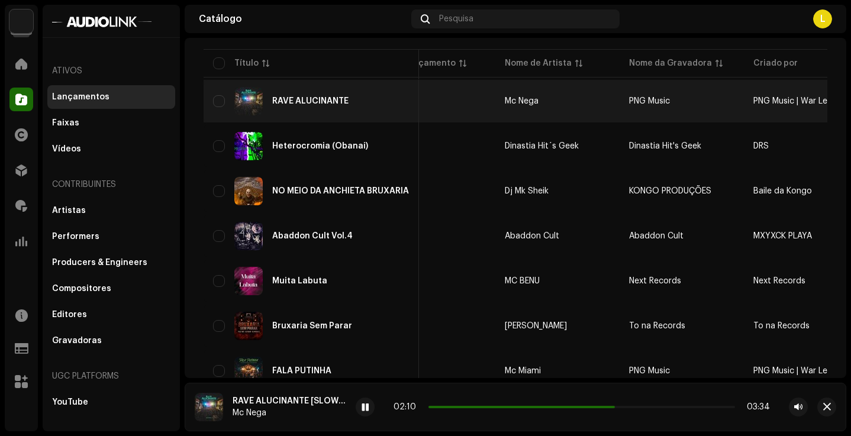
click at [349, 93] on div "RAVE ALUCINANTE" at bounding box center [311, 101] width 196 height 28
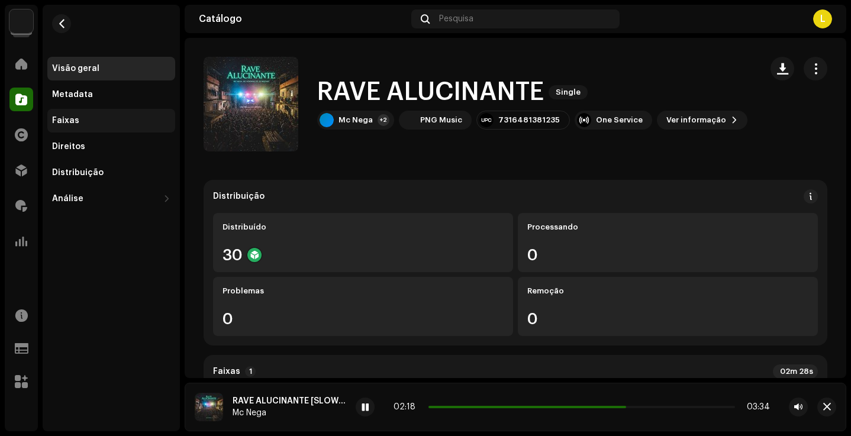
click at [132, 117] on div "Faixas" at bounding box center [111, 120] width 118 height 9
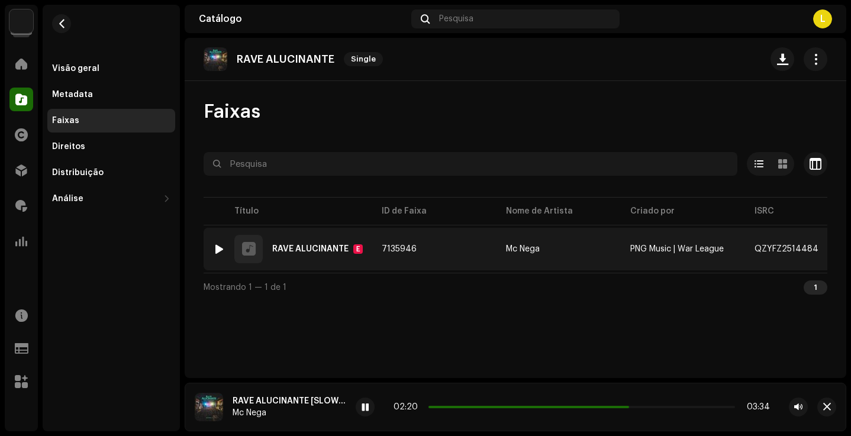
click at [219, 247] on div at bounding box center [219, 248] width 9 height 9
click at [222, 251] on div at bounding box center [219, 248] width 9 height 9
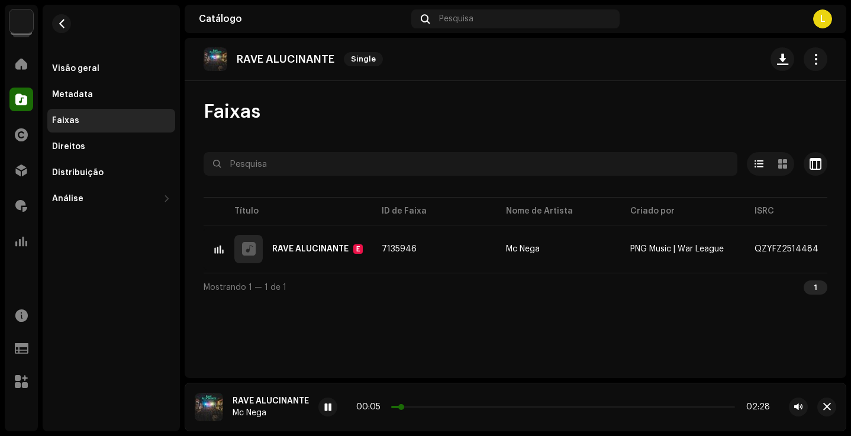
click at [431, 406] on p-slider at bounding box center [563, 407] width 344 height 2
click at [325, 402] on div at bounding box center [327, 406] width 19 height 19
click at [105, 70] on div "Visão geral" at bounding box center [111, 68] width 118 height 9
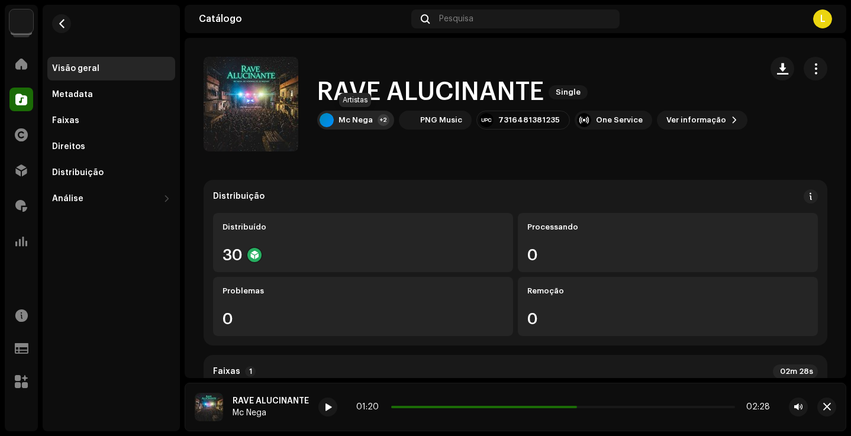
click at [363, 117] on div "Mc Nega" at bounding box center [355, 119] width 34 height 9
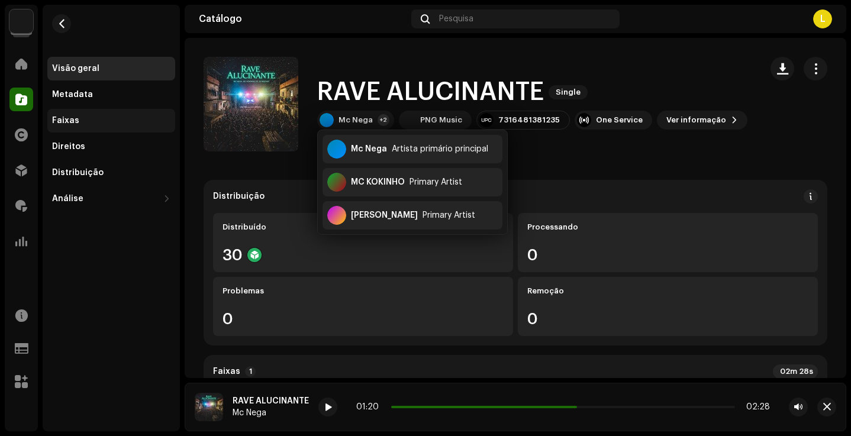
click at [60, 128] on div "Faixas" at bounding box center [111, 121] width 128 height 24
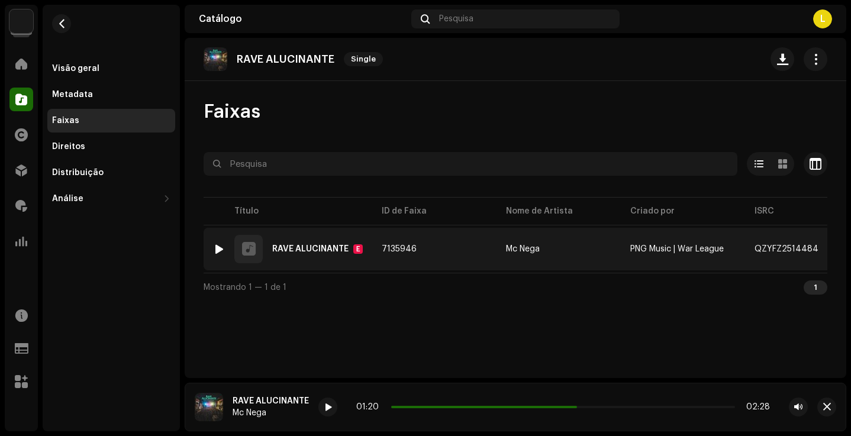
click at [219, 247] on div at bounding box center [219, 248] width 9 height 9
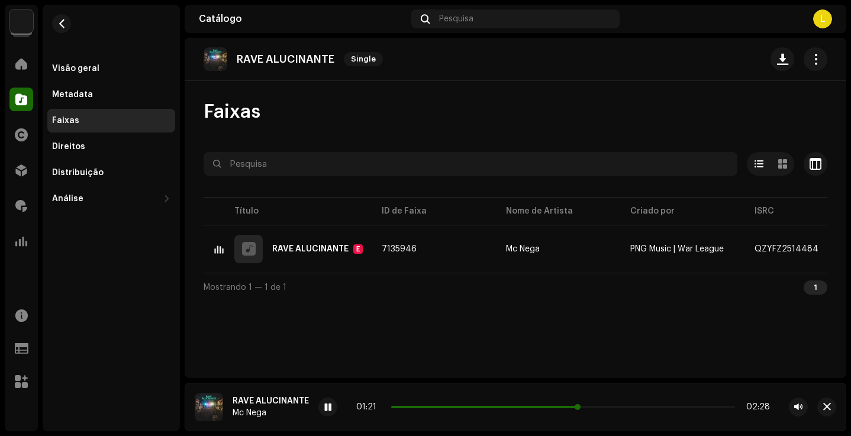
click at [475, 406] on span at bounding box center [485, 407] width 188 height 2
click at [453, 406] on span at bounding box center [434, 407] width 86 height 2
click at [331, 406] on span at bounding box center [327, 407] width 7 height 9
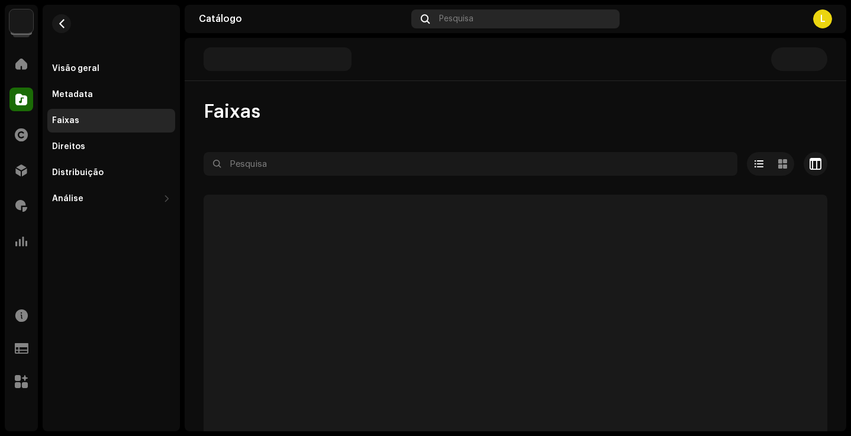
click at [470, 25] on div "Pesquisa" at bounding box center [515, 18] width 208 height 19
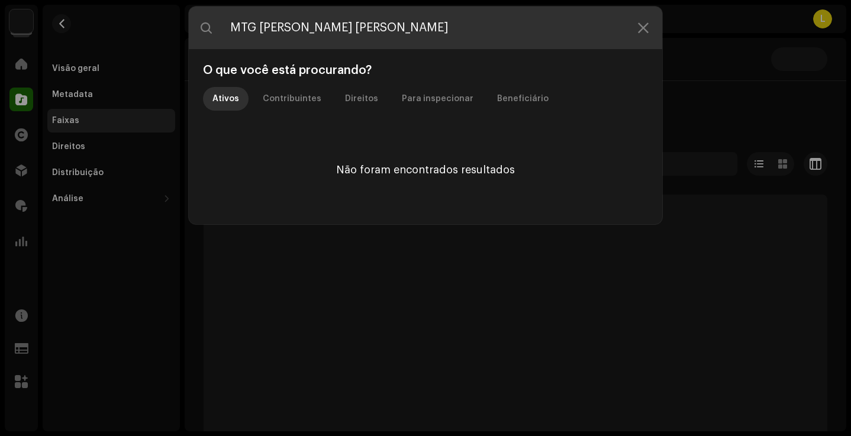
click at [360, 19] on input "⁠ ⁠MTG Ela Vai Toman" at bounding box center [425, 28] width 473 height 43
paste input "Aquecimento das Ppkinha"
type input "Aquecimento das Ppkinha"
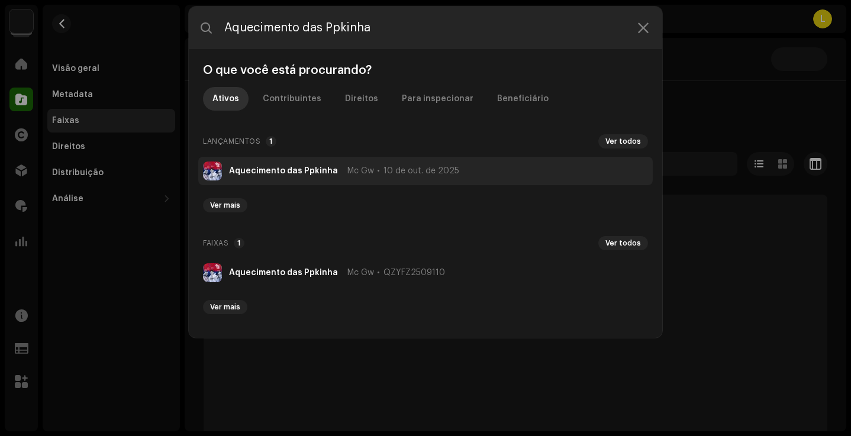
click at [279, 166] on strong "Aquecimento das Ppkinha" at bounding box center [283, 170] width 109 height 9
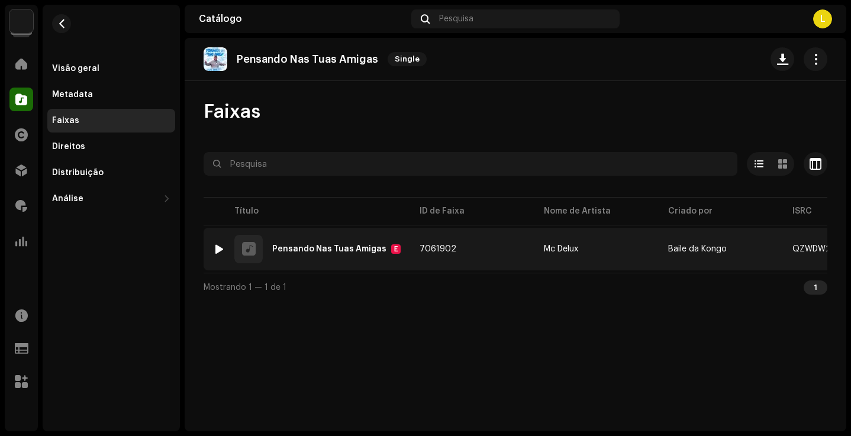
click at [206, 251] on td "1 Pensando Nas Tuas Amigas E" at bounding box center [306, 249] width 206 height 43
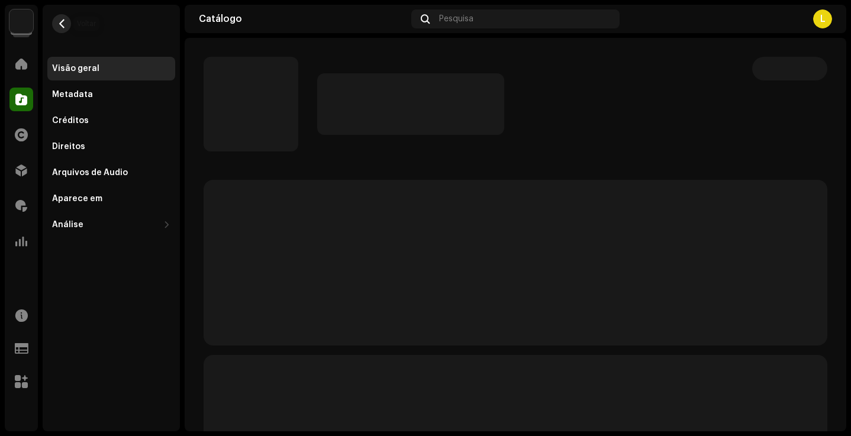
click at [59, 18] on button "button" at bounding box center [61, 23] width 19 height 19
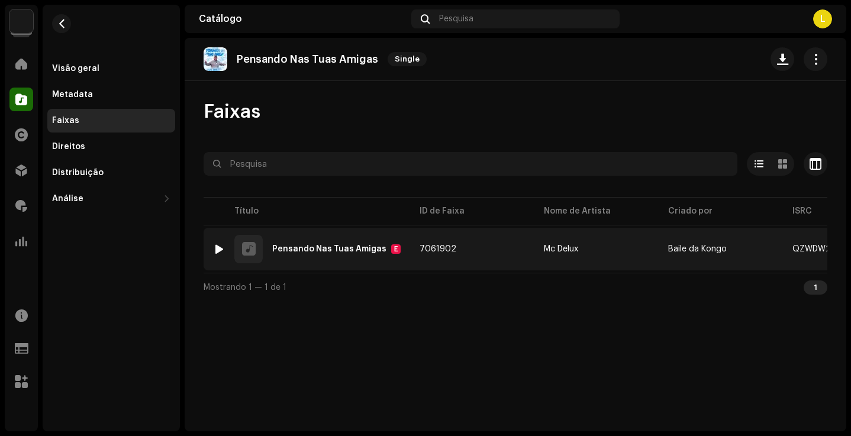
click at [220, 245] on div at bounding box center [219, 248] width 9 height 9
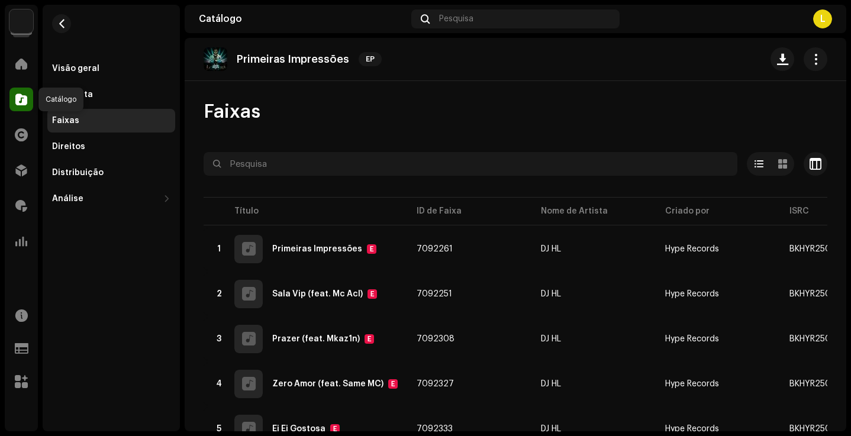
click at [18, 100] on span at bounding box center [21, 99] width 12 height 9
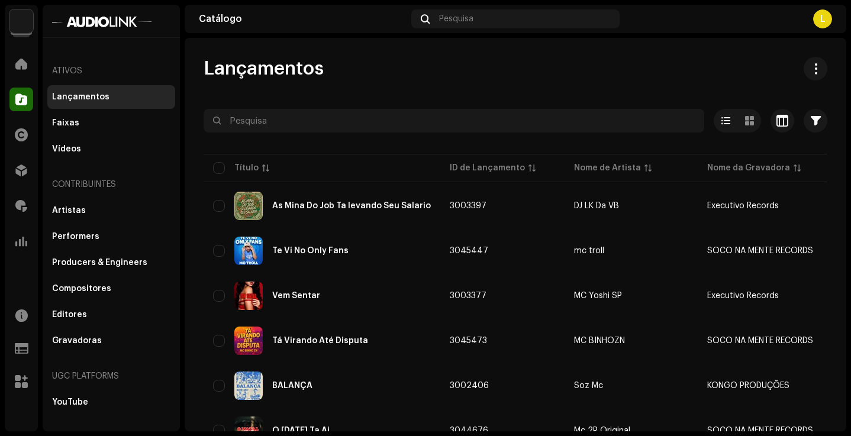
click at [810, 114] on button "button" at bounding box center [815, 121] width 24 height 24
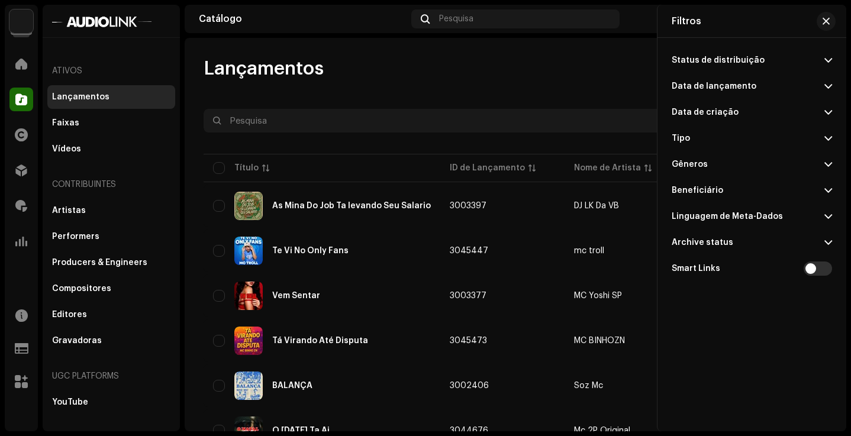
click at [703, 75] on p-accordion-header "Data de lançamento" at bounding box center [751, 86] width 160 height 26
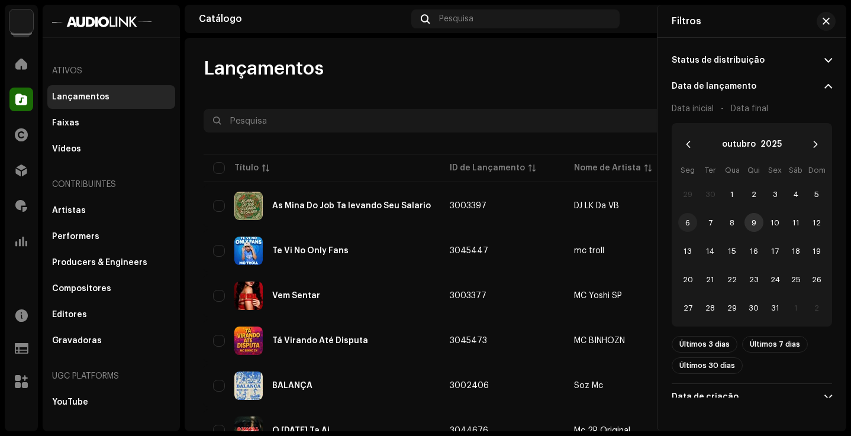
click at [689, 225] on span "6" at bounding box center [687, 222] width 19 height 19
click at [810, 228] on span "12" at bounding box center [816, 222] width 19 height 19
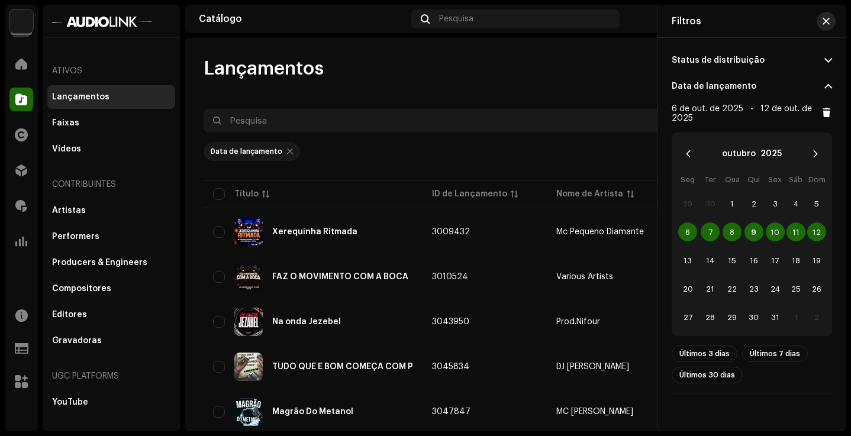
click at [825, 24] on span "button" at bounding box center [825, 21] width 7 height 9
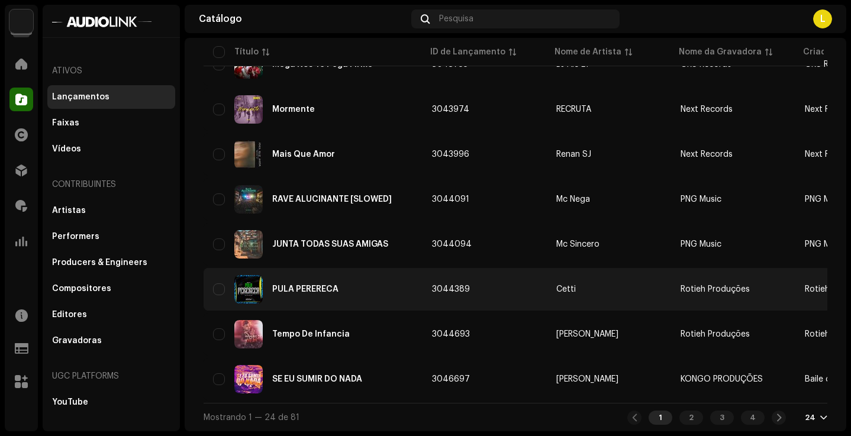
scroll to position [894, 0]
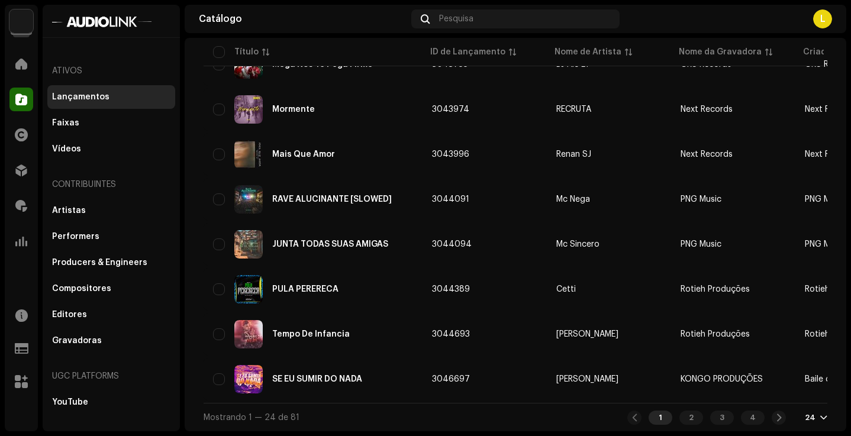
click at [712, 408] on div "Mostrando 1 — 24 de 81 1 2 3 4 24" at bounding box center [514, 417] width 623 height 28
click at [712, 416] on div "3" at bounding box center [722, 417] width 24 height 14
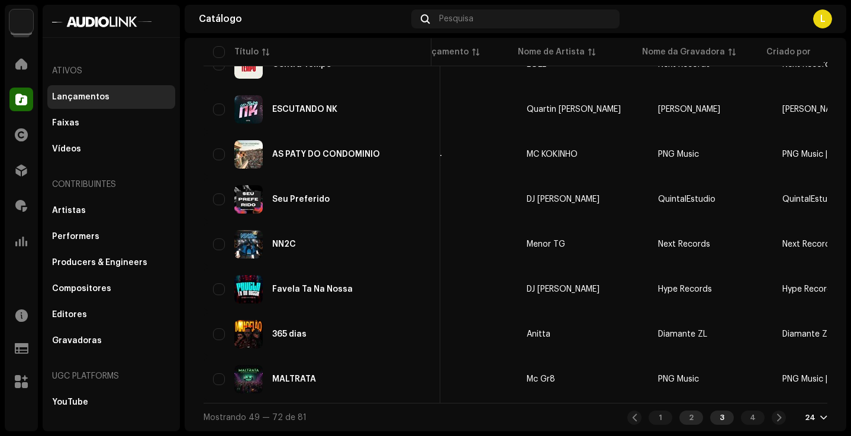
click at [682, 419] on div "2" at bounding box center [691, 417] width 24 height 14
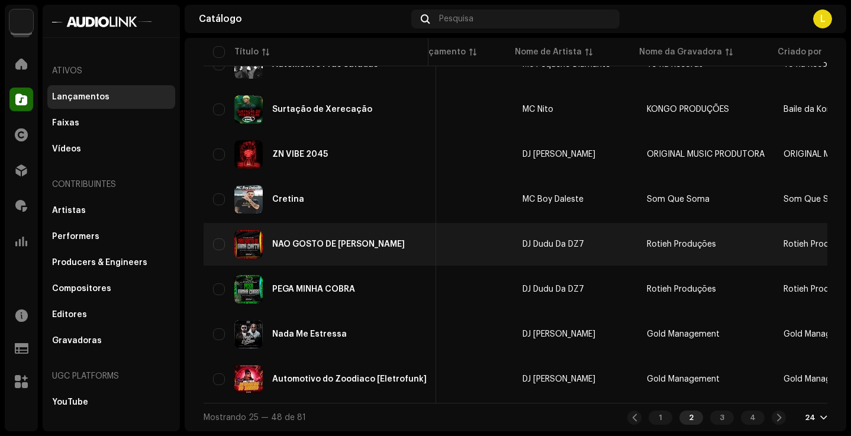
scroll to position [894, 0]
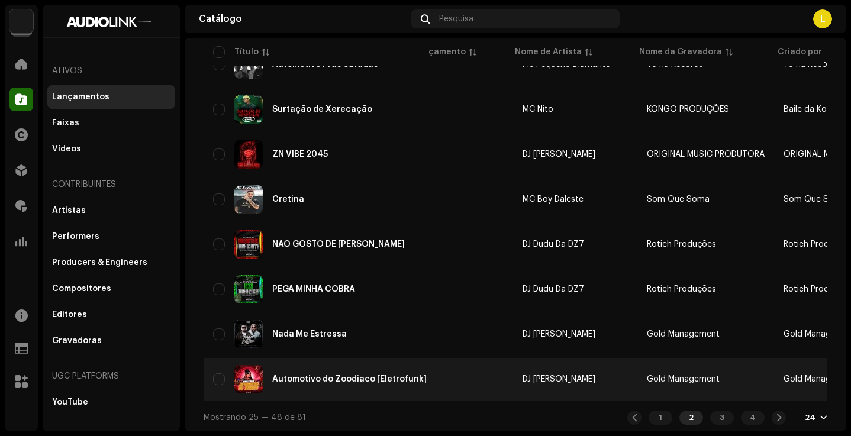
click at [383, 365] on div "Automotivo do Zoodiaco [Eletrofunk]" at bounding box center [320, 379] width 214 height 28
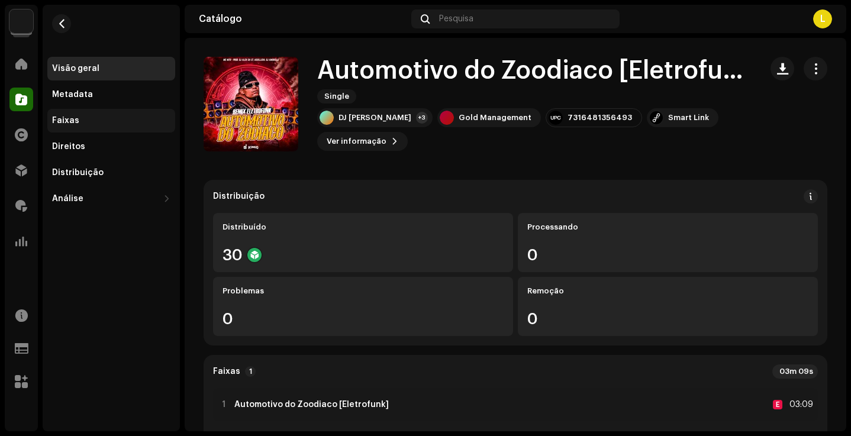
click at [95, 130] on div "Faixas" at bounding box center [111, 121] width 128 height 24
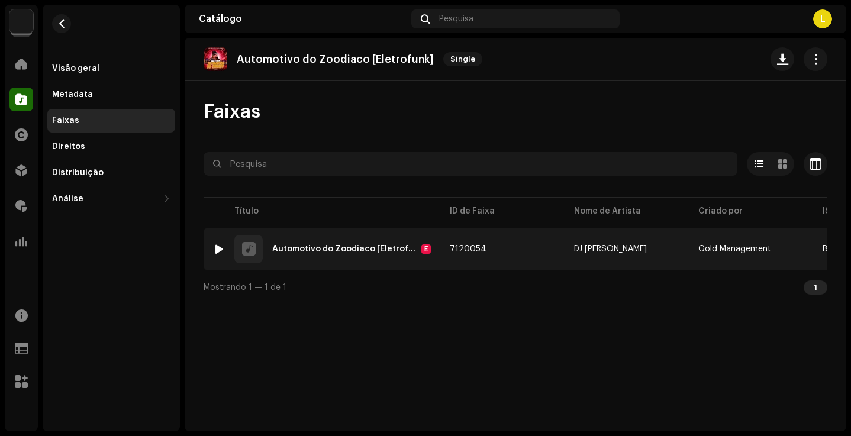
click at [228, 241] on div "1 Automotivo do Zoodiaco [Eletrofunk] E" at bounding box center [322, 249] width 218 height 28
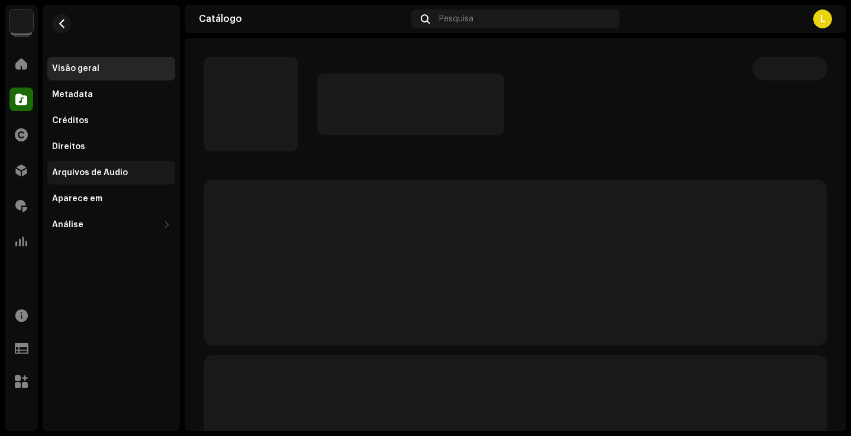
click at [94, 166] on div "Arquivos de Áudio" at bounding box center [111, 173] width 128 height 24
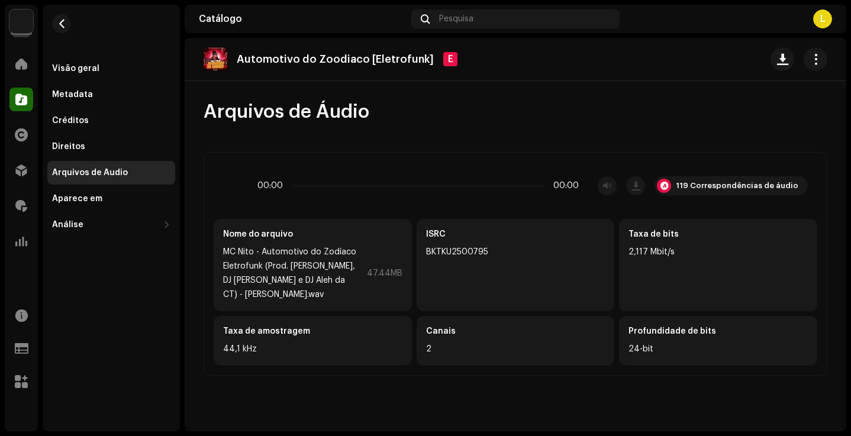
click at [71, 25] on re-m-nav-back at bounding box center [61, 31] width 28 height 52
click at [69, 22] on button "button" at bounding box center [61, 23] width 19 height 19
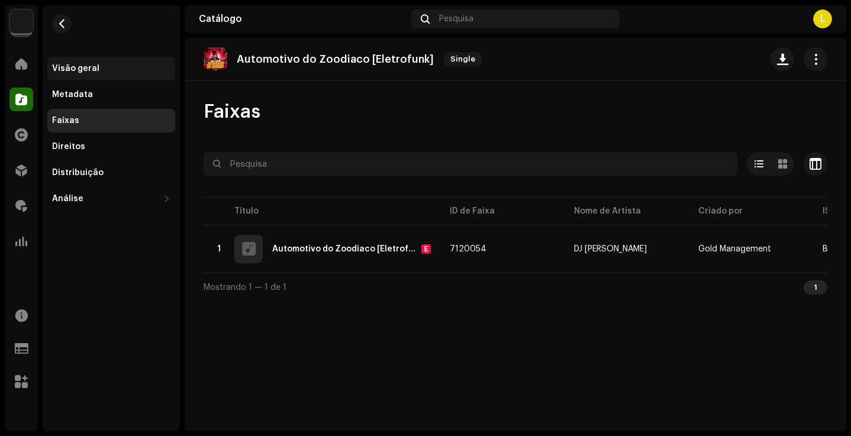
click at [99, 65] on div "Visão geral" at bounding box center [111, 68] width 118 height 9
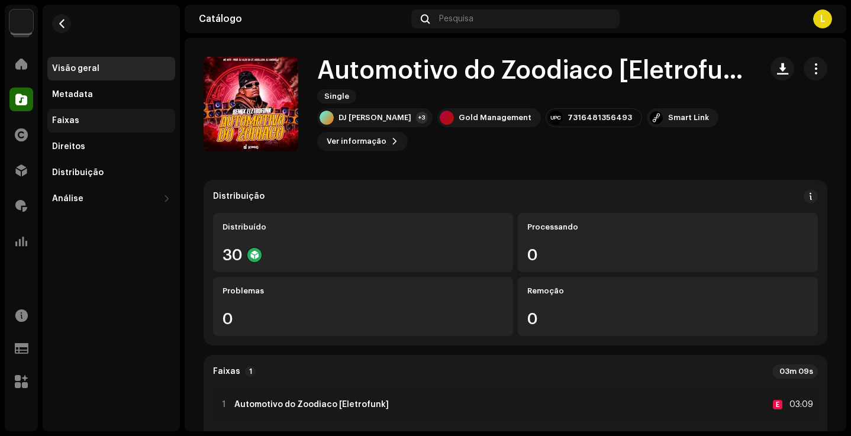
click at [94, 129] on div "Faixas" at bounding box center [111, 121] width 128 height 24
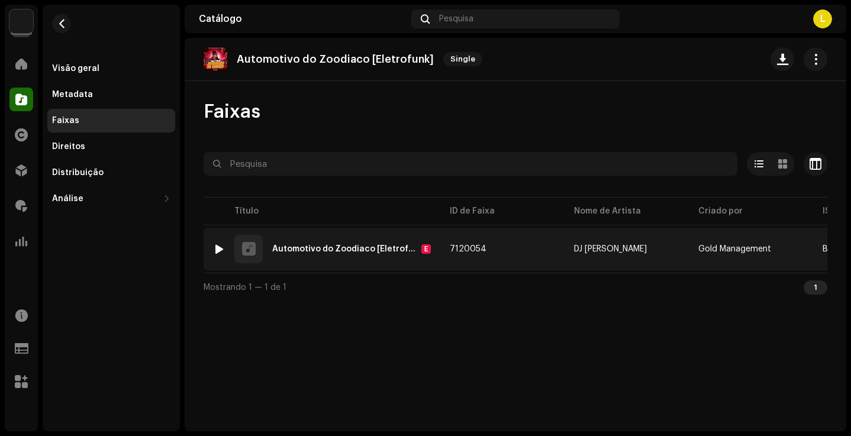
click at [219, 249] on div at bounding box center [219, 248] width 9 height 9
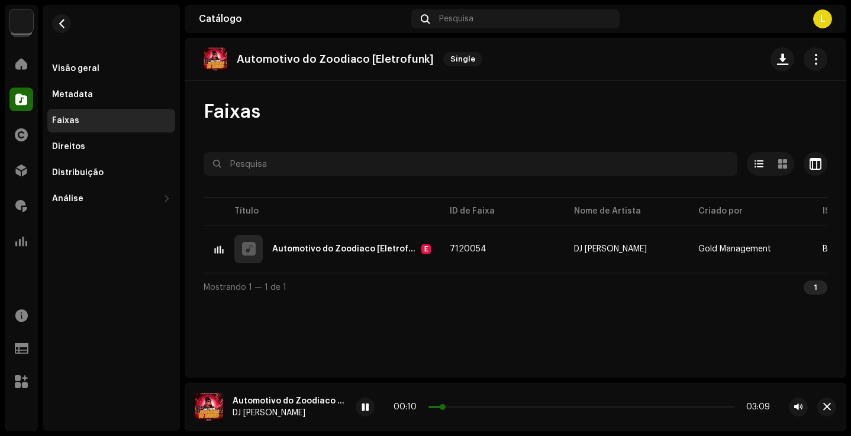
click at [471, 407] on p-slider at bounding box center [581, 407] width 306 height 2
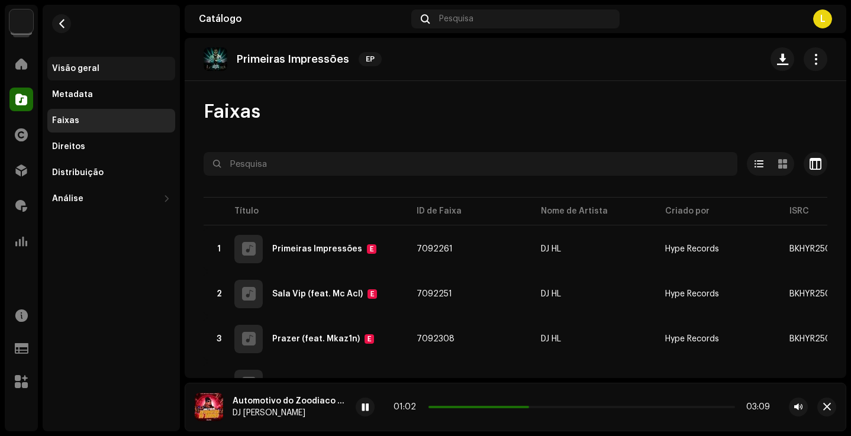
click at [125, 63] on div "Visão geral" at bounding box center [111, 69] width 128 height 24
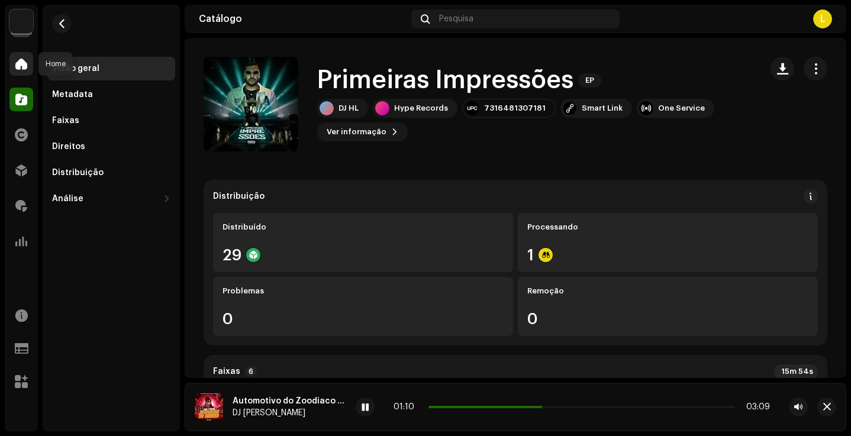
click at [30, 72] on div at bounding box center [21, 64] width 24 height 24
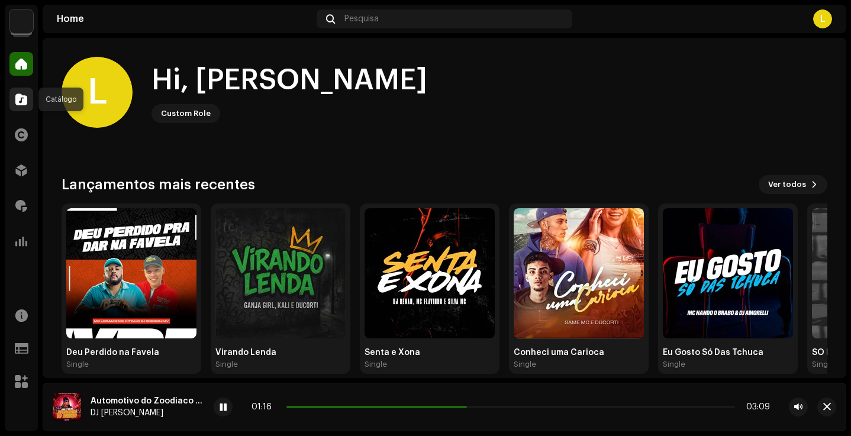
click at [20, 105] on div at bounding box center [21, 100] width 24 height 24
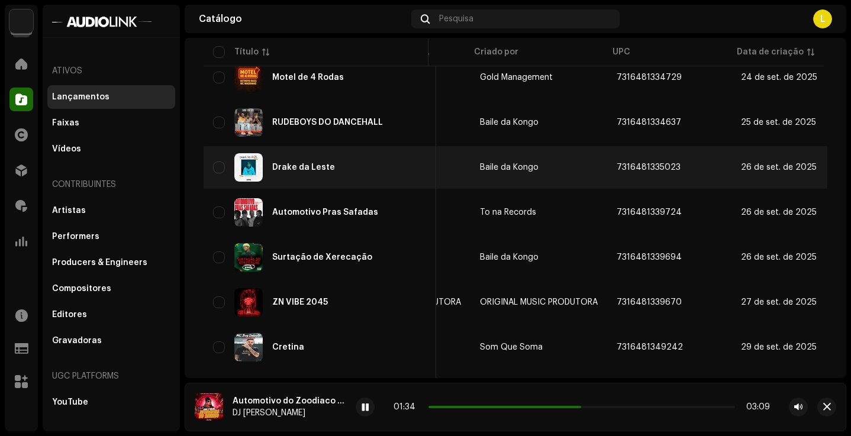
scroll to position [0, 308]
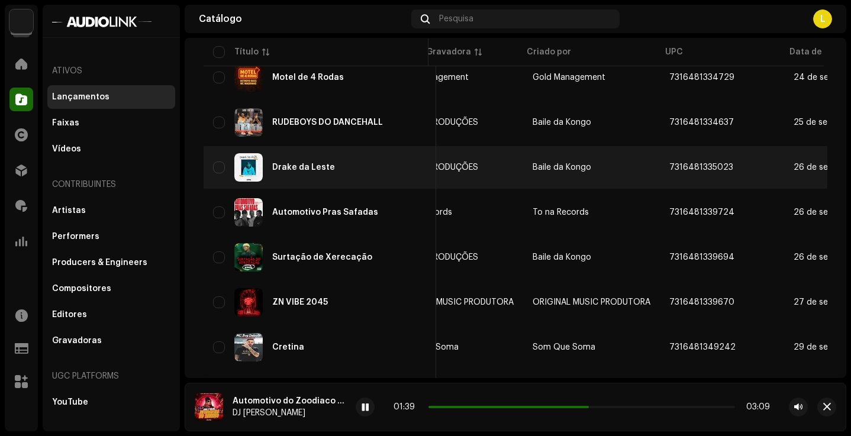
click at [486, 160] on td "KONGO PRODUÇÕES" at bounding box center [454, 167] width 137 height 43
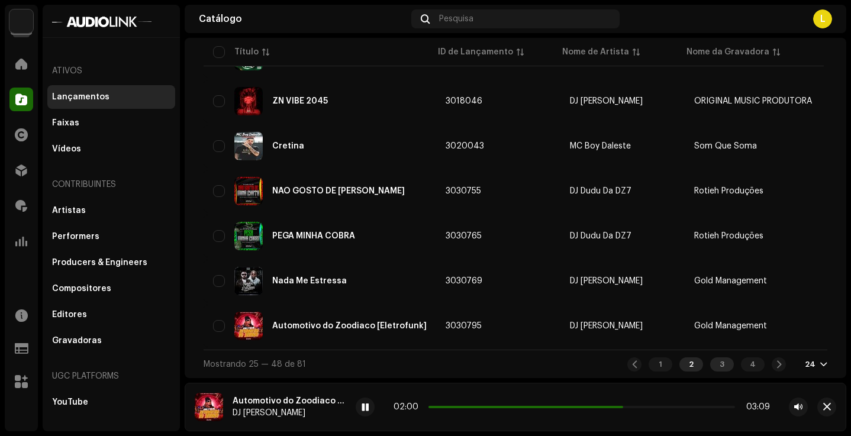
click at [714, 361] on div "3" at bounding box center [722, 364] width 24 height 14
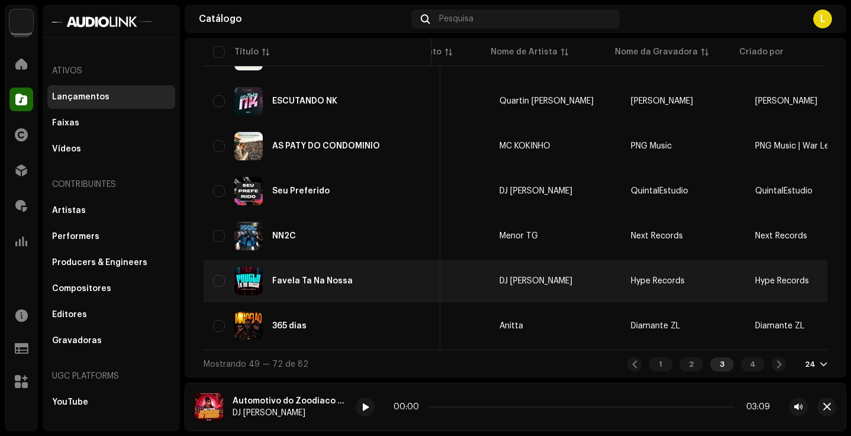
drag, startPoint x: 658, startPoint y: 268, endPoint x: 667, endPoint y: 260, distance: 12.6
click at [667, 260] on td "Hype Records" at bounding box center [683, 281] width 124 height 43
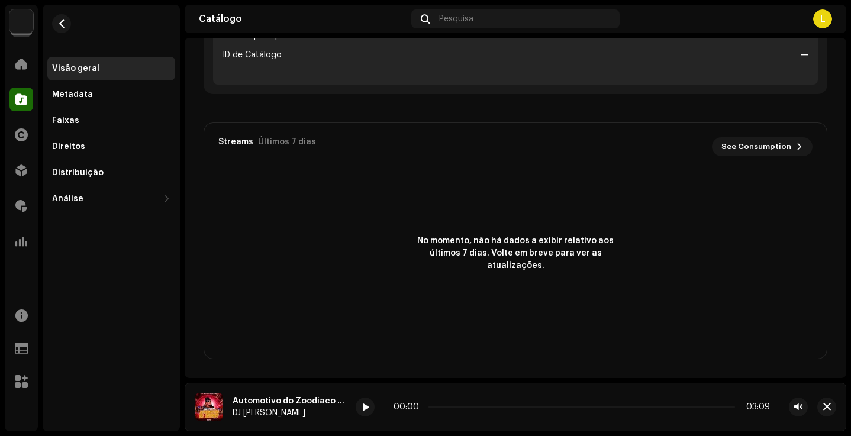
click at [75, 30] on re-m-nav-back at bounding box center [61, 31] width 28 height 52
click at [60, 30] on button "button" at bounding box center [61, 23] width 19 height 19
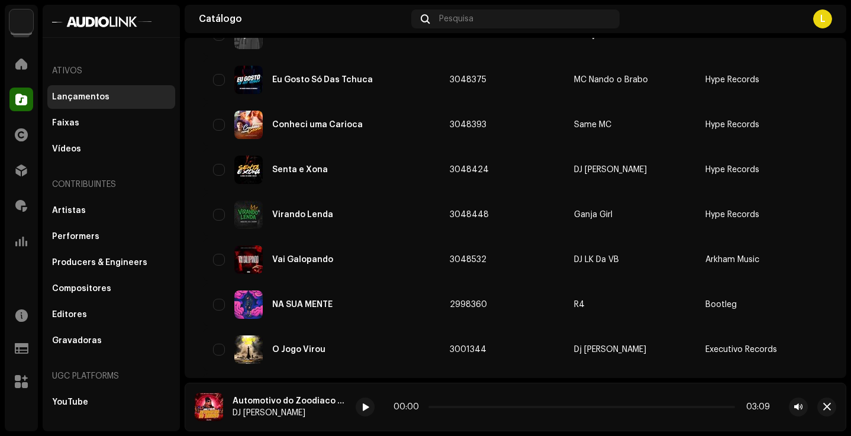
drag, startPoint x: 60, startPoint y: 30, endPoint x: 62, endPoint y: 24, distance: 6.9
click at [62, 25] on div at bounding box center [111, 21] width 137 height 33
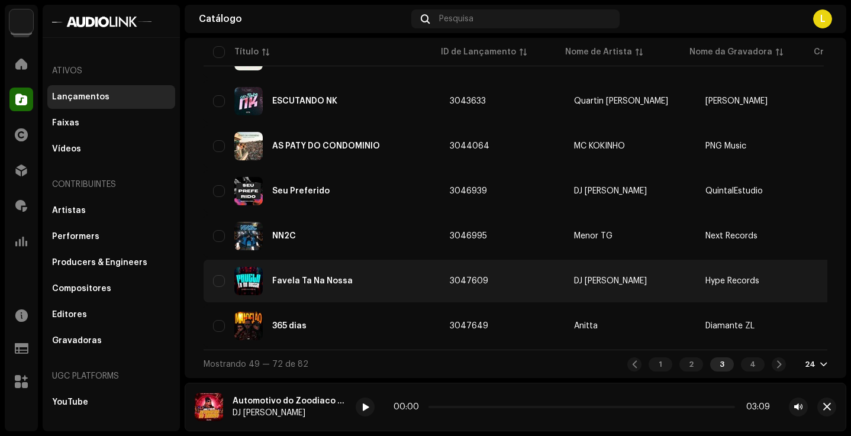
scroll to position [948, 0]
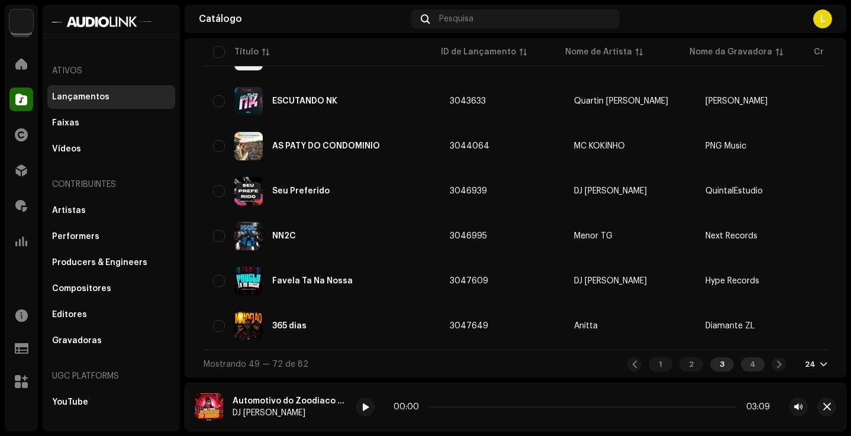
click at [741, 363] on div "4" at bounding box center [753, 364] width 24 height 14
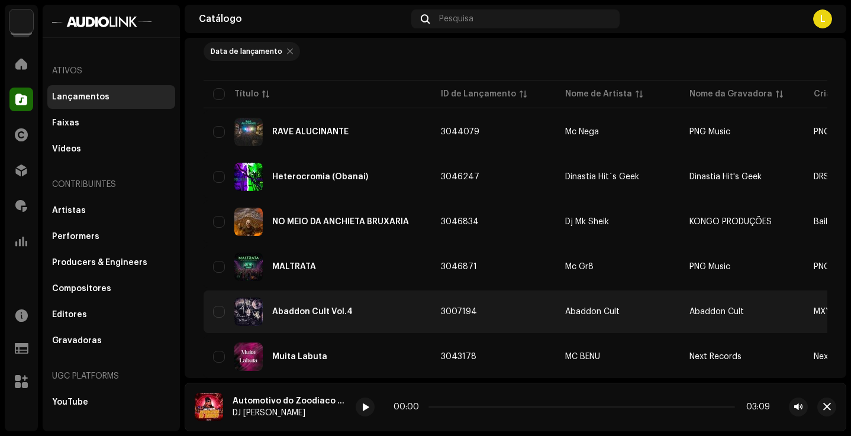
scroll to position [97, 0]
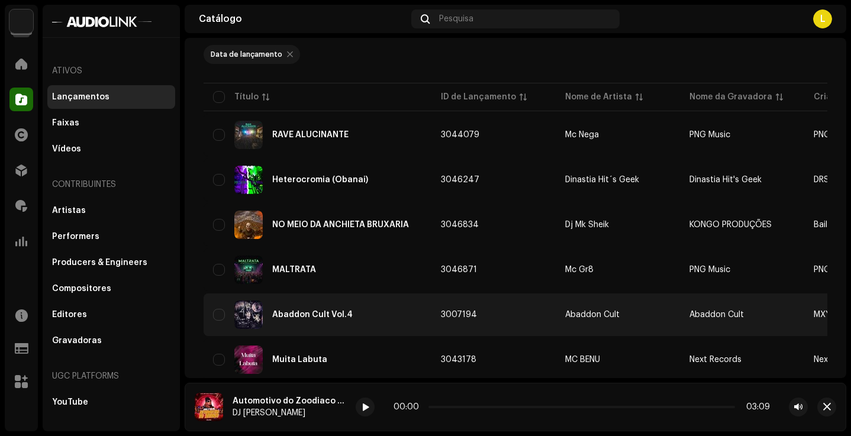
click at [266, 319] on div "Abaddon Cult Vol.4" at bounding box center [317, 314] width 209 height 28
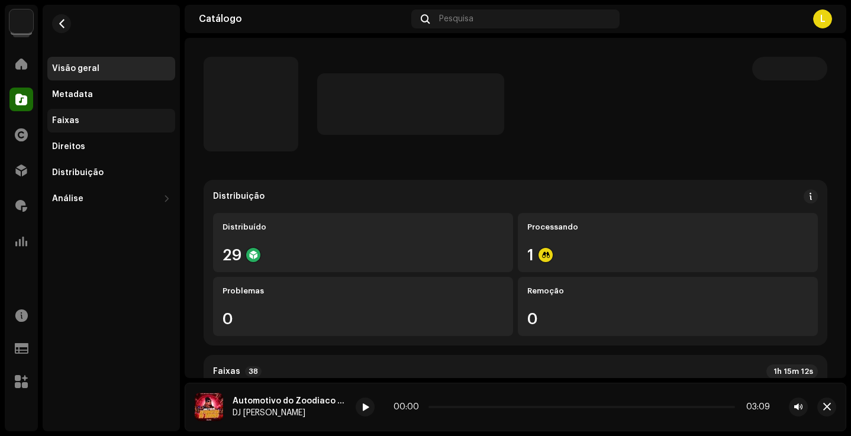
click at [80, 125] on div "Faixas" at bounding box center [111, 121] width 128 height 24
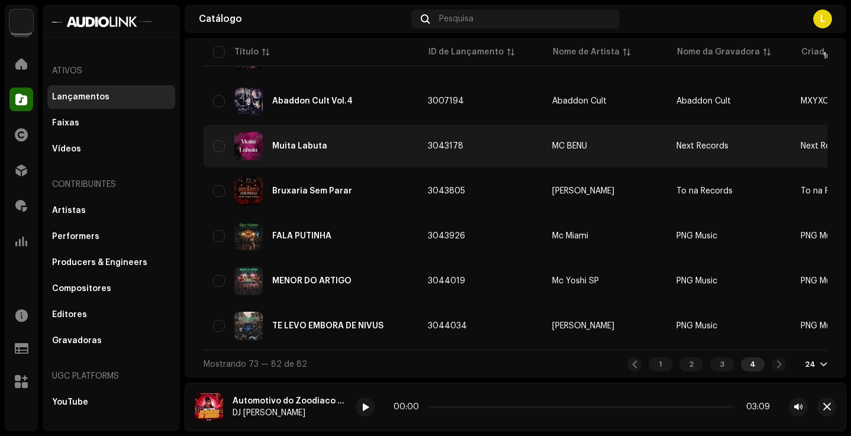
scroll to position [318, 0]
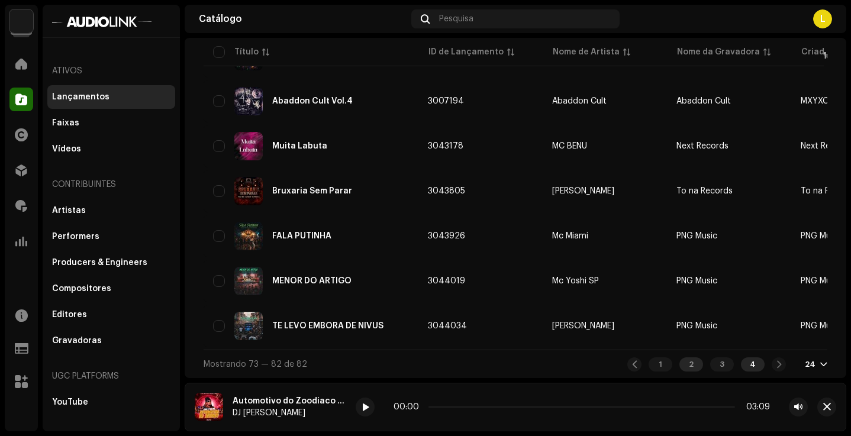
click at [696, 367] on div "2" at bounding box center [691, 364] width 24 height 14
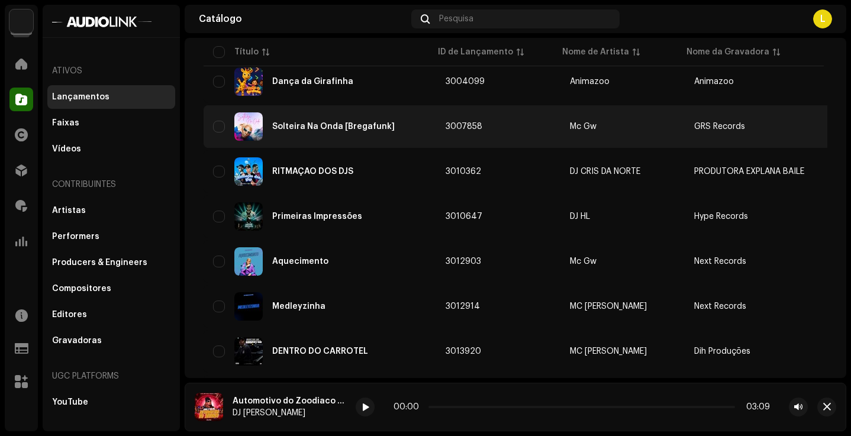
scroll to position [202, 0]
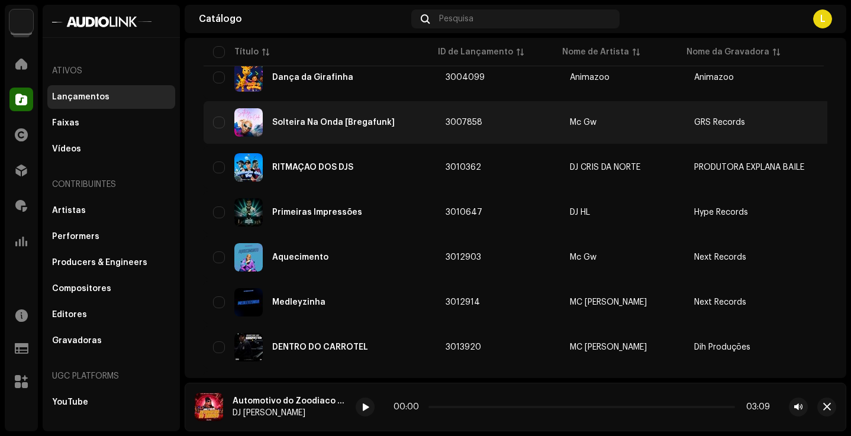
click at [322, 106] on td "Solteira Na Onda [Bregafunk]" at bounding box center [319, 122] width 232 height 43
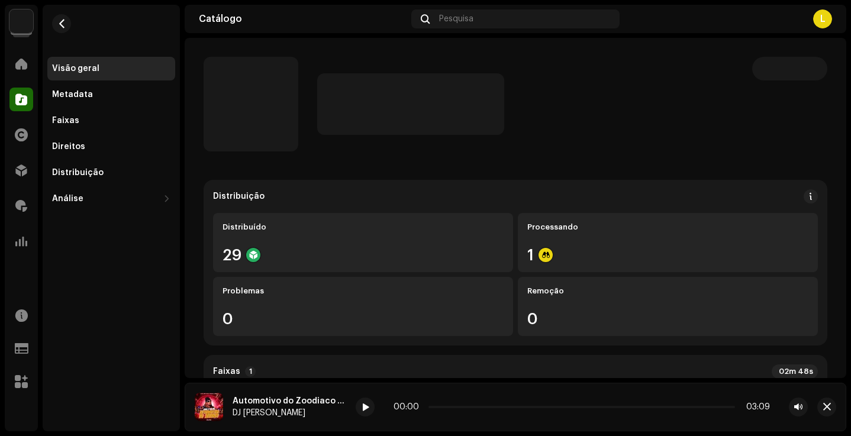
click at [78, 108] on div "Visão geral Metadata Faixas Direitos Distribuição Análise Consumo Engagement Geo" at bounding box center [111, 134] width 128 height 154
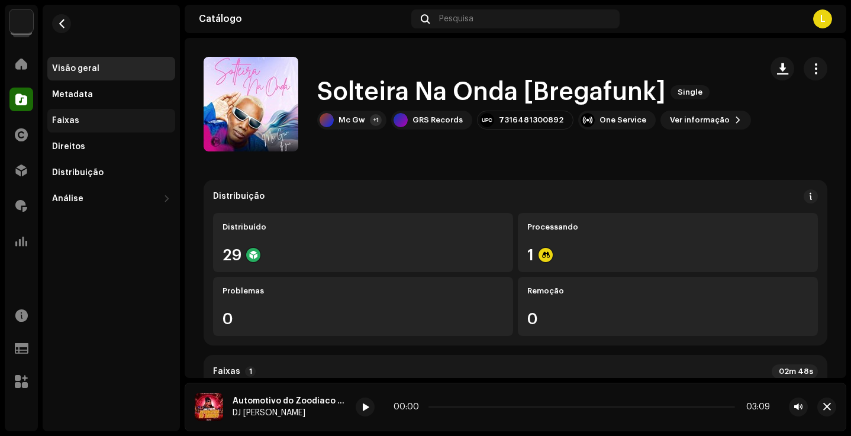
click at [76, 116] on div "Faixas" at bounding box center [65, 120] width 27 height 9
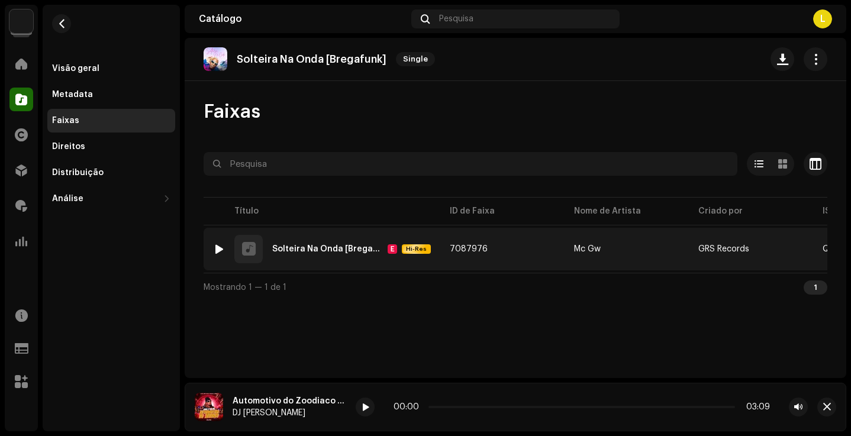
click at [221, 244] on div at bounding box center [219, 248] width 9 height 9
click at [225, 244] on img at bounding box center [218, 248] width 15 height 15
click at [210, 245] on td "1 Solteira Na Onda [Bregafunk] E Hi-Res" at bounding box center [321, 249] width 237 height 43
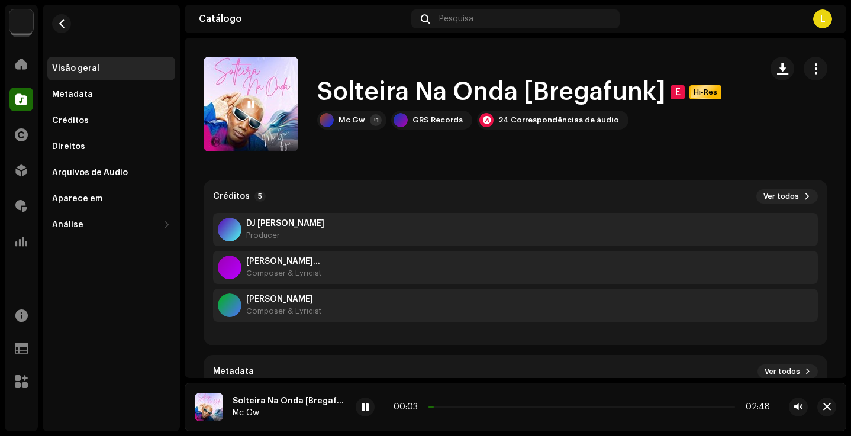
scroll to position [76, 0]
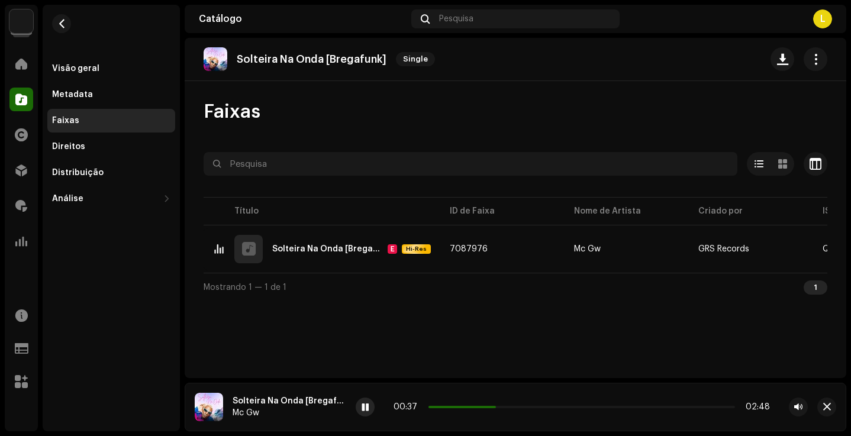
click at [366, 409] on span at bounding box center [364, 407] width 7 height 9
click at [463, 405] on div "00:37 02:48" at bounding box center [581, 406] width 376 height 9
click at [464, 406] on span at bounding box center [461, 407] width 67 height 2
click at [446, 401] on div "00:19 02:48" at bounding box center [581, 406] width 452 height 19
click at [447, 407] on span at bounding box center [445, 407] width 35 height 2
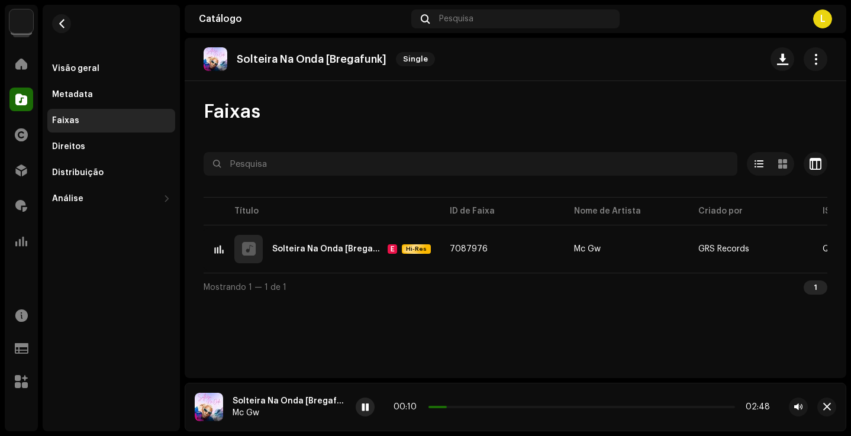
click at [367, 402] on div at bounding box center [364, 406] width 19 height 19
click at [366, 406] on span at bounding box center [364, 407] width 7 height 9
click at [455, 407] on p-slider at bounding box center [581, 407] width 306 height 2
click at [369, 409] on span at bounding box center [365, 407] width 7 height 9
click at [500, 406] on span at bounding box center [482, 407] width 109 height 2
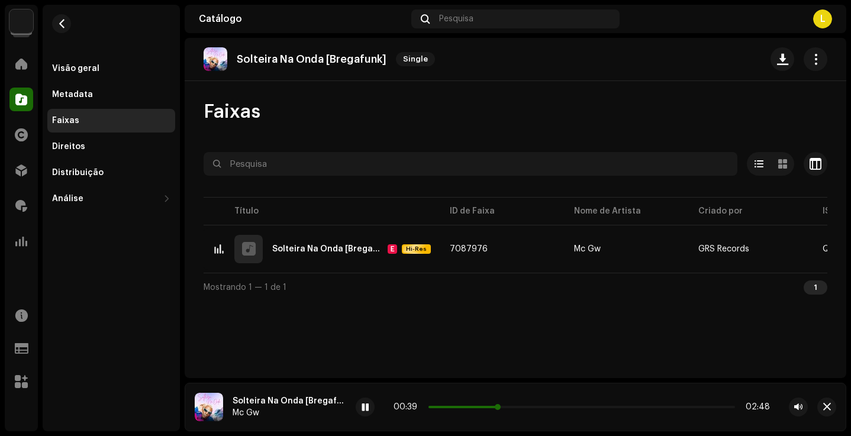
click at [471, 408] on span at bounding box center [463, 407] width 71 height 2
click at [366, 409] on span at bounding box center [364, 407] width 7 height 9
click at [360, 402] on div at bounding box center [364, 406] width 19 height 19
click at [367, 406] on span at bounding box center [364, 407] width 7 height 9
click at [464, 409] on div "00:27 02:48" at bounding box center [581, 406] width 376 height 9
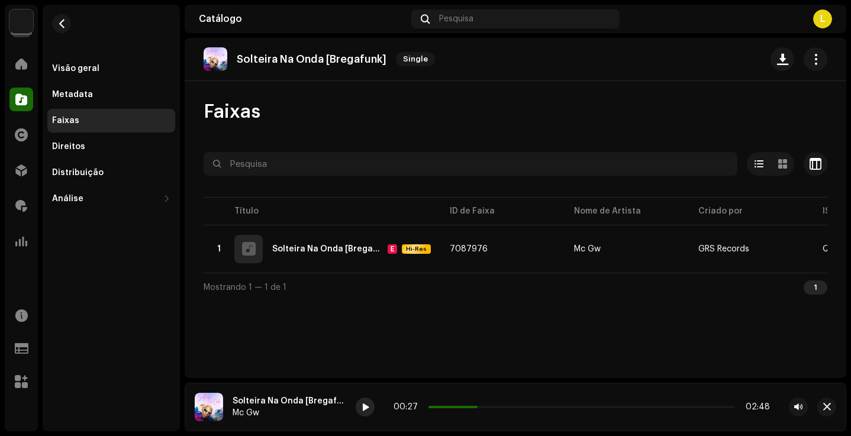
click at [363, 406] on span at bounding box center [364, 407] width 7 height 9
click at [364, 403] on span at bounding box center [364, 407] width 7 height 9
click at [453, 406] on span at bounding box center [460, 407] width 64 height 2
click at [365, 410] on span at bounding box center [364, 407] width 7 height 9
click at [365, 409] on span at bounding box center [364, 407] width 7 height 9
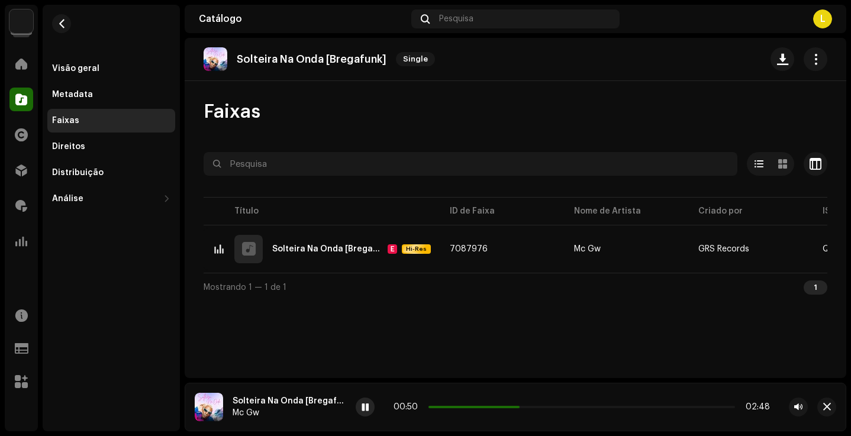
click at [371, 408] on div at bounding box center [364, 406] width 19 height 19
drag, startPoint x: 505, startPoint y: 60, endPoint x: 547, endPoint y: 95, distance: 55.1
click at [547, 95] on div "Solteira Na Onda [Bregafunk] Single Faixas Selecionado 0 Opções Filtros Status …" at bounding box center [515, 208] width 661 height 340
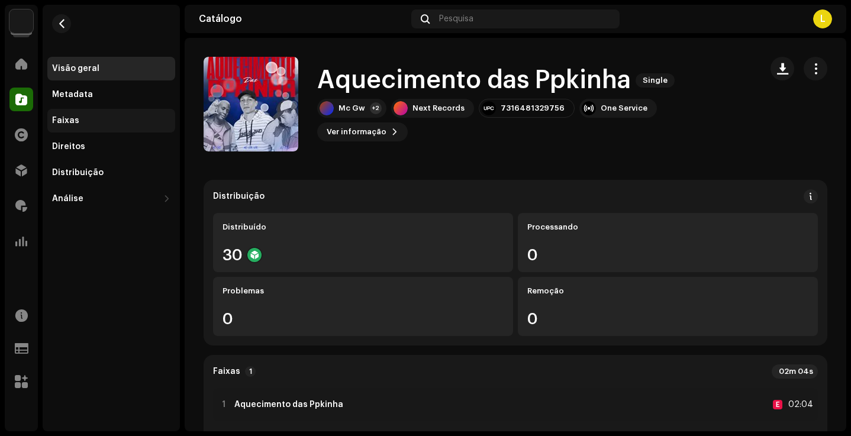
click at [85, 117] on div "Faixas" at bounding box center [111, 120] width 118 height 9
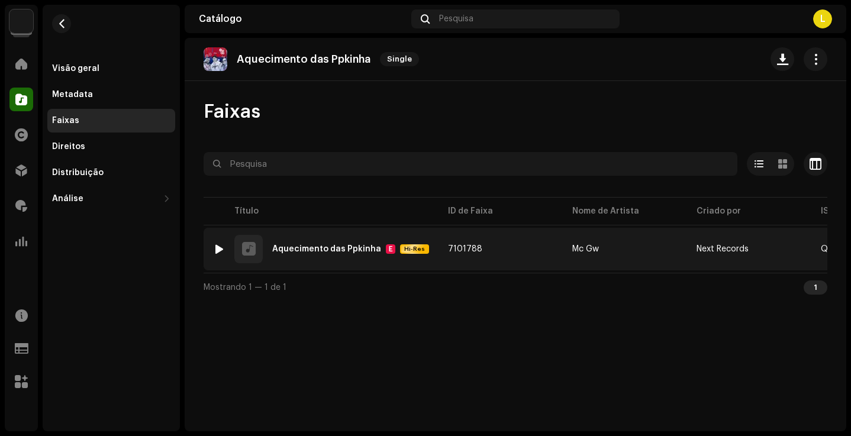
click at [215, 250] on div at bounding box center [219, 248] width 9 height 9
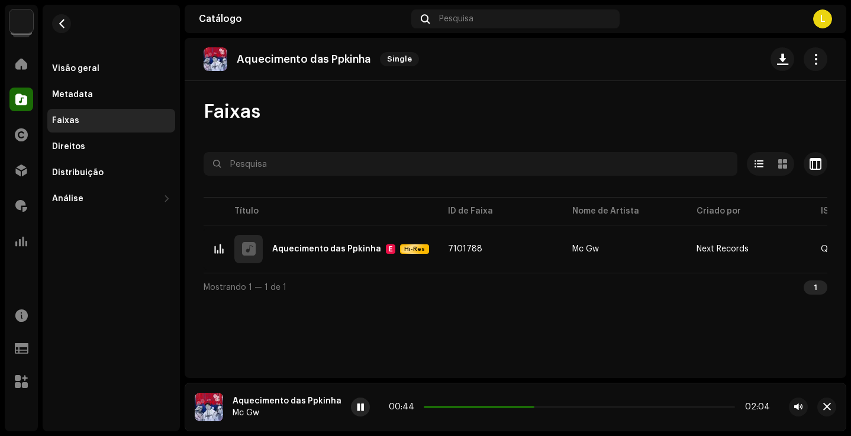
click at [358, 410] on span at bounding box center [360, 407] width 7 height 9
